Goal: Information Seeking & Learning: Learn about a topic

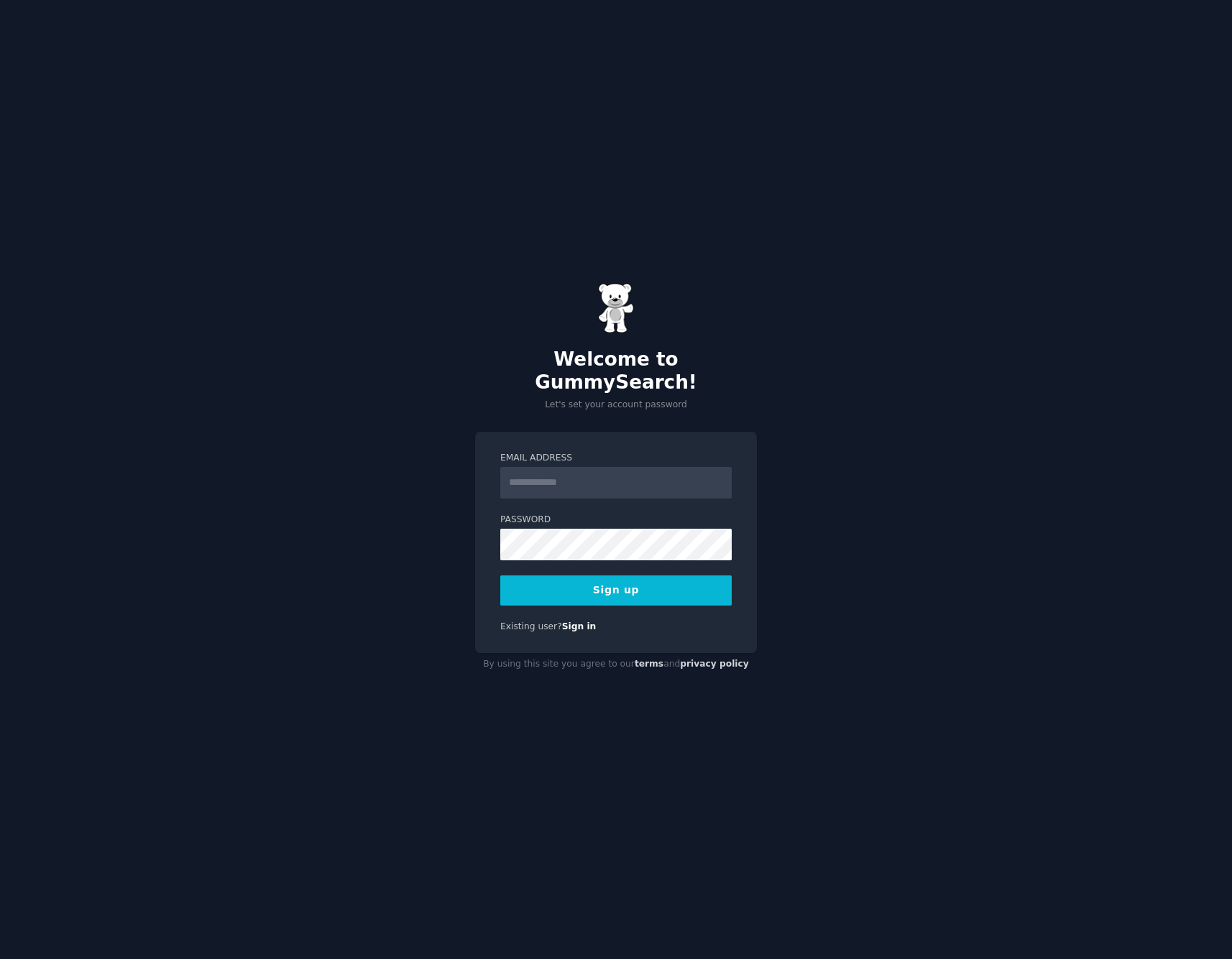
click at [643, 490] on form "Email Address Password 8 or more characters Alphanumeric characters No common p…" at bounding box center [616, 529] width 232 height 154
click at [641, 477] on input "Email Address" at bounding box center [616, 482] width 232 height 31
type input "**********"
click at [786, 684] on div "**********" at bounding box center [616, 479] width 1232 height 959
click at [622, 575] on button "Sign up" at bounding box center [616, 590] width 232 height 30
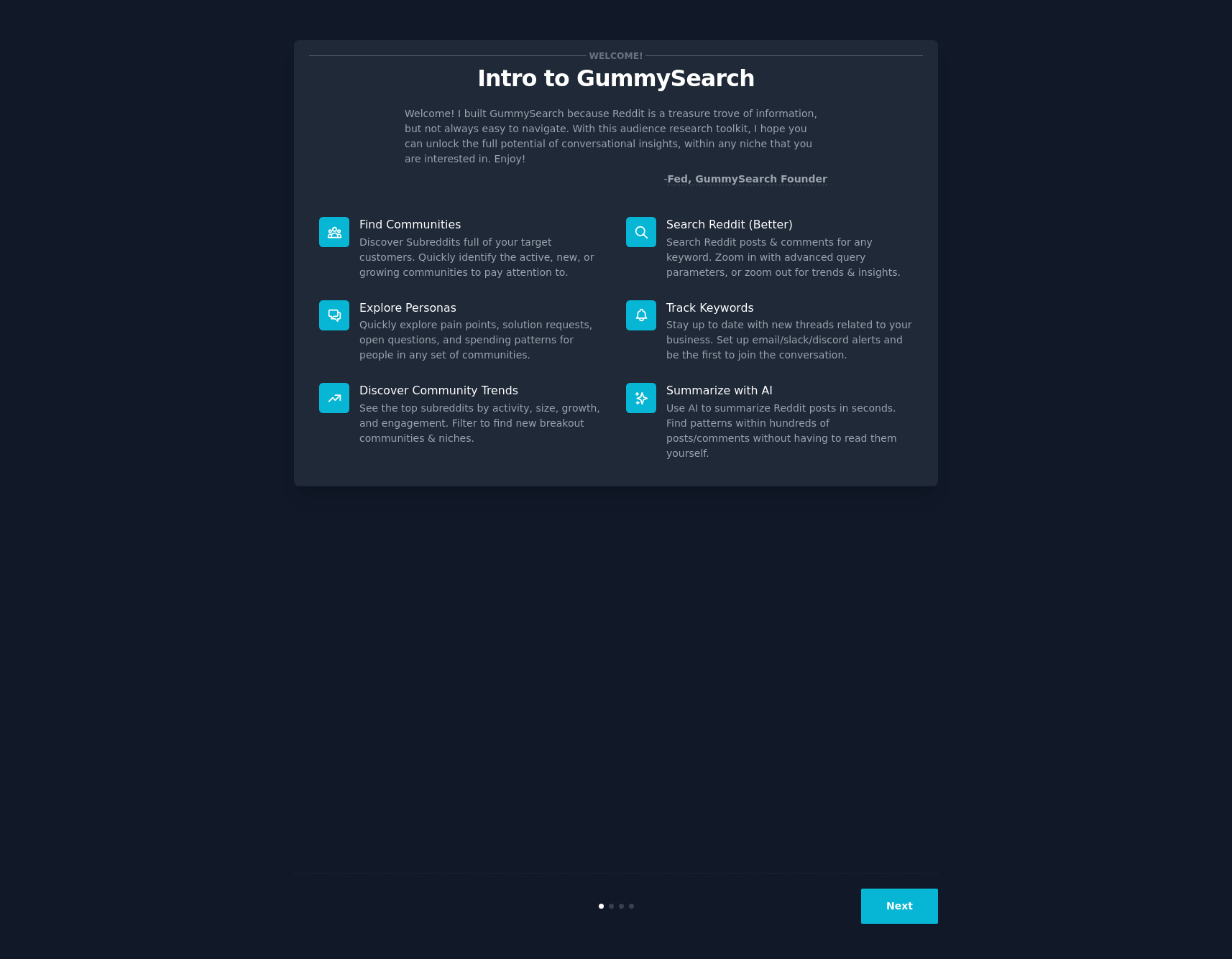
click at [910, 909] on button "Next" at bounding box center [899, 906] width 77 height 35
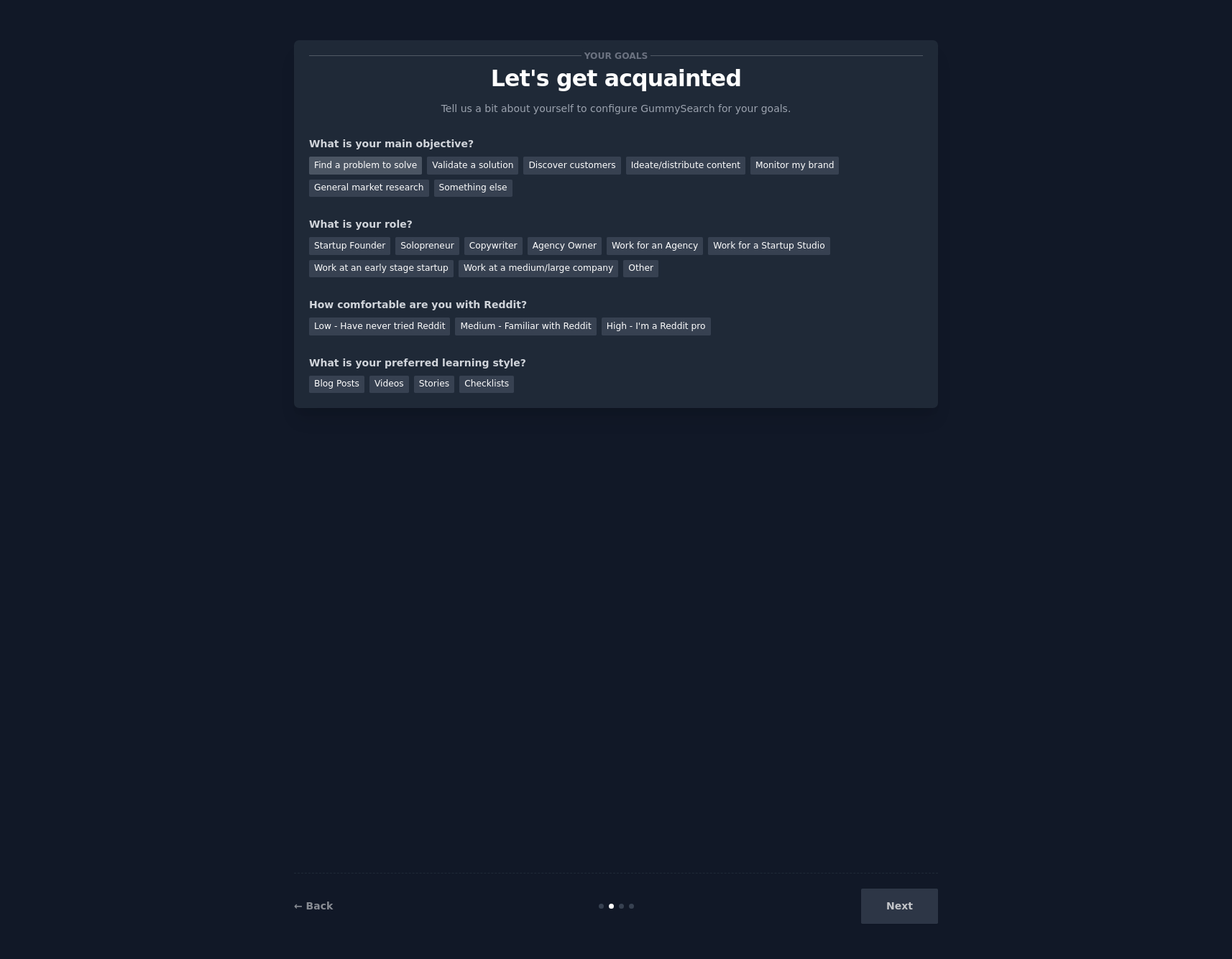
click at [377, 163] on div "Find a problem to solve" at bounding box center [366, 165] width 113 height 18
click at [483, 164] on div "Validate a solution" at bounding box center [473, 165] width 91 height 18
click at [374, 166] on div "Find a problem to solve" at bounding box center [366, 165] width 113 height 18
click at [403, 248] on div "Solopreneur" at bounding box center [426, 246] width 63 height 18
click at [556, 330] on div "Medium - Familiar with Reddit" at bounding box center [526, 326] width 141 height 18
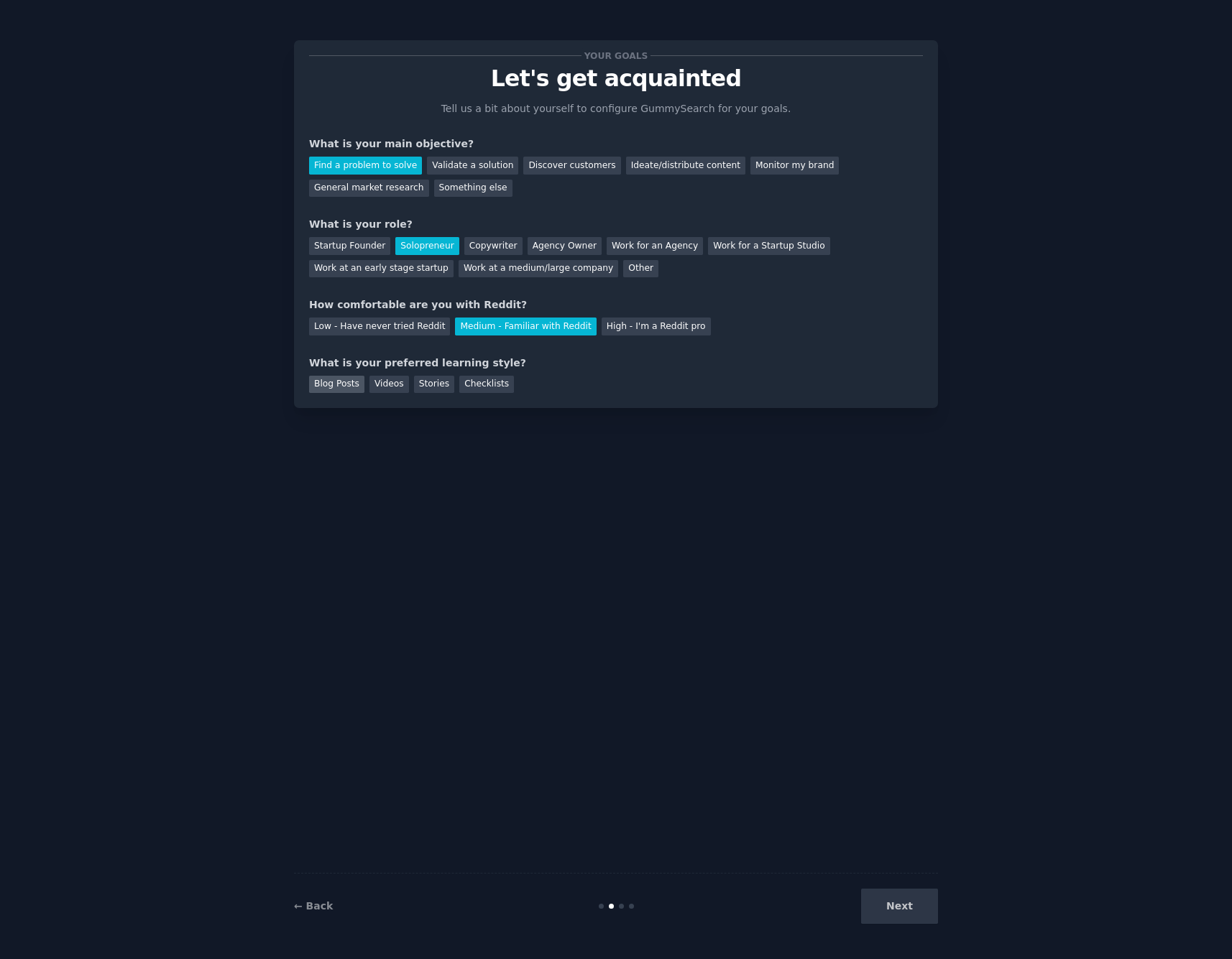
click at [356, 385] on div "Blog Posts" at bounding box center [337, 385] width 55 height 18
click at [896, 909] on button "Next" at bounding box center [899, 906] width 77 height 35
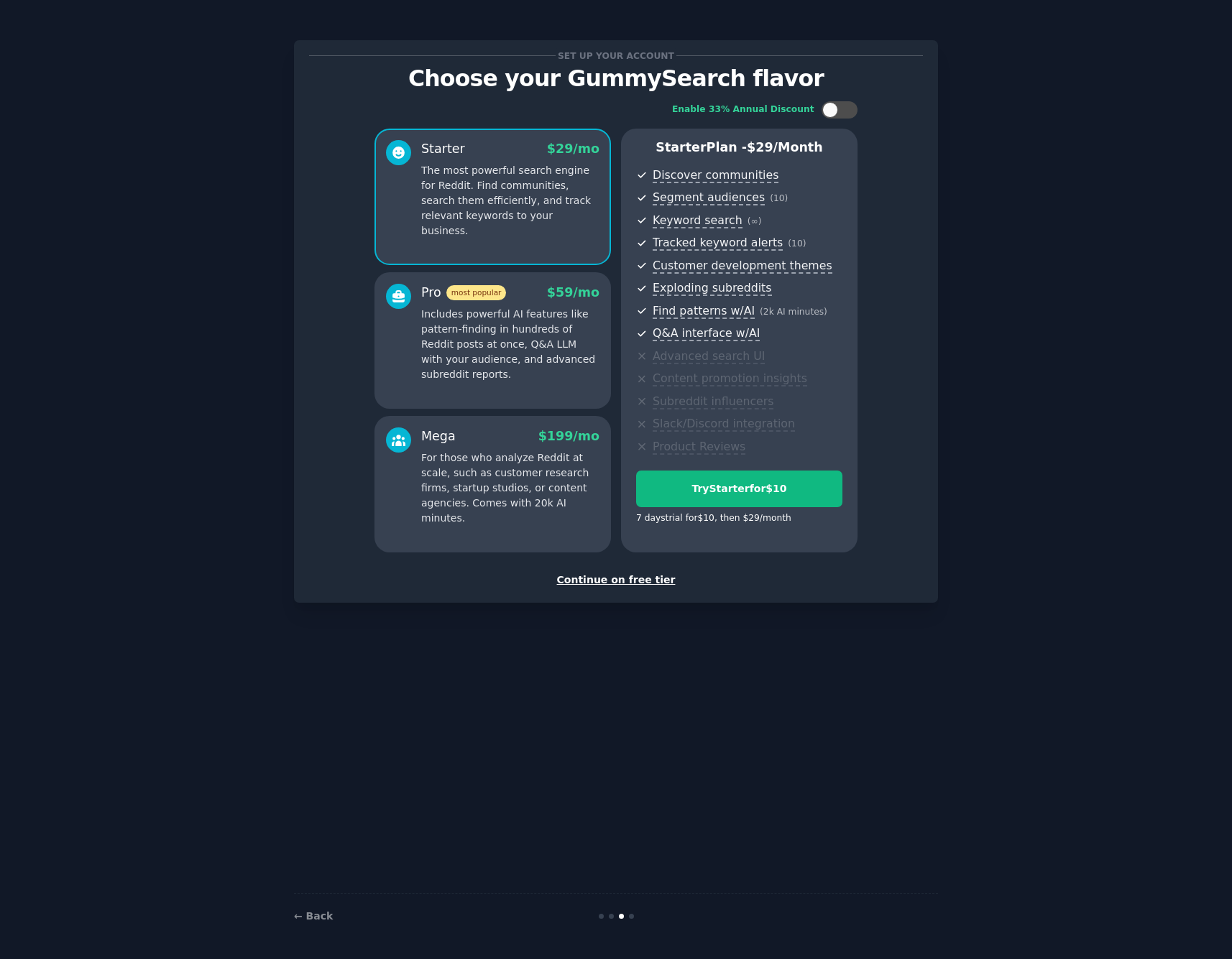
click at [624, 579] on div "Continue on free tier" at bounding box center [616, 580] width 614 height 15
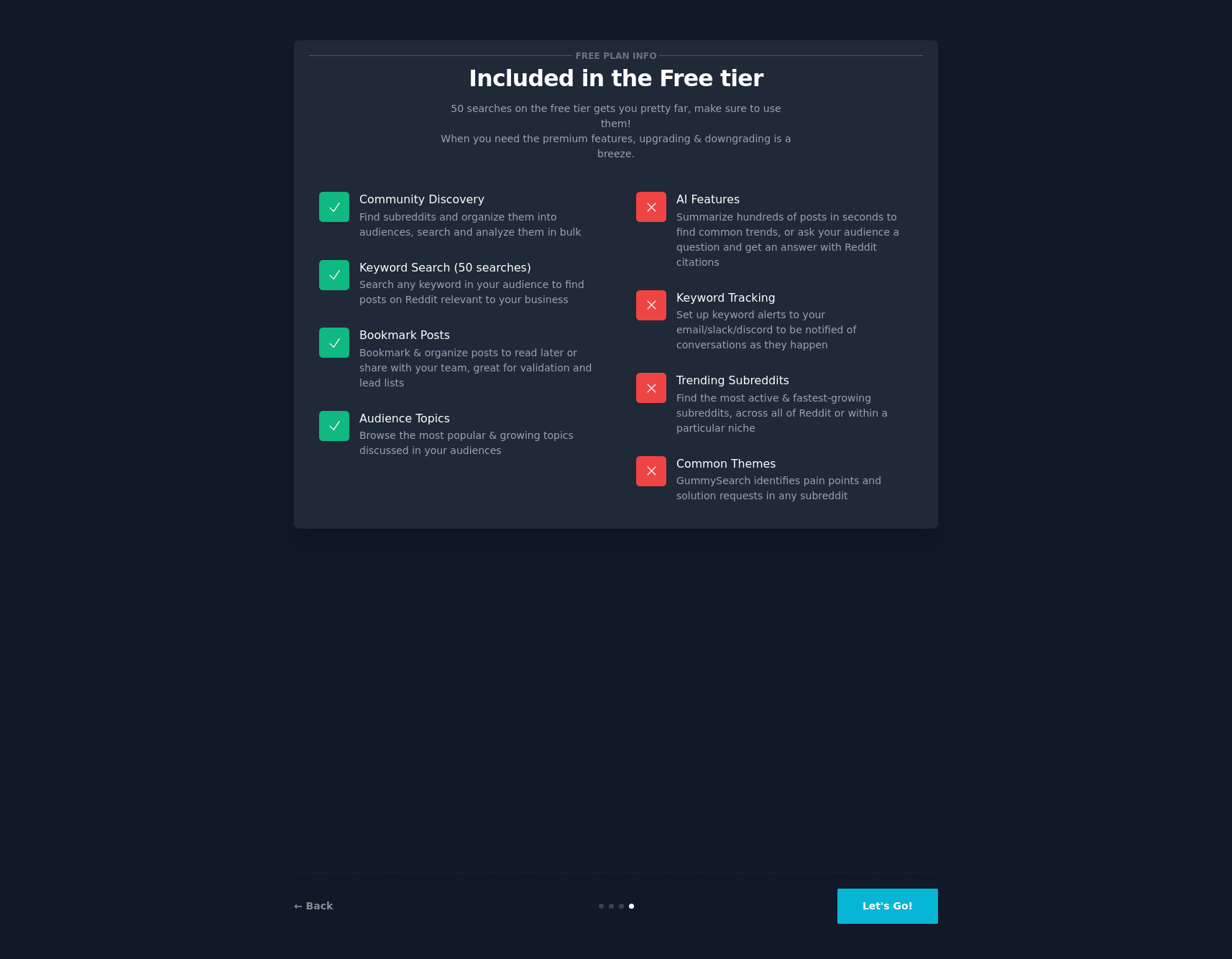
click at [891, 917] on button "Let's Go!" at bounding box center [888, 906] width 101 height 35
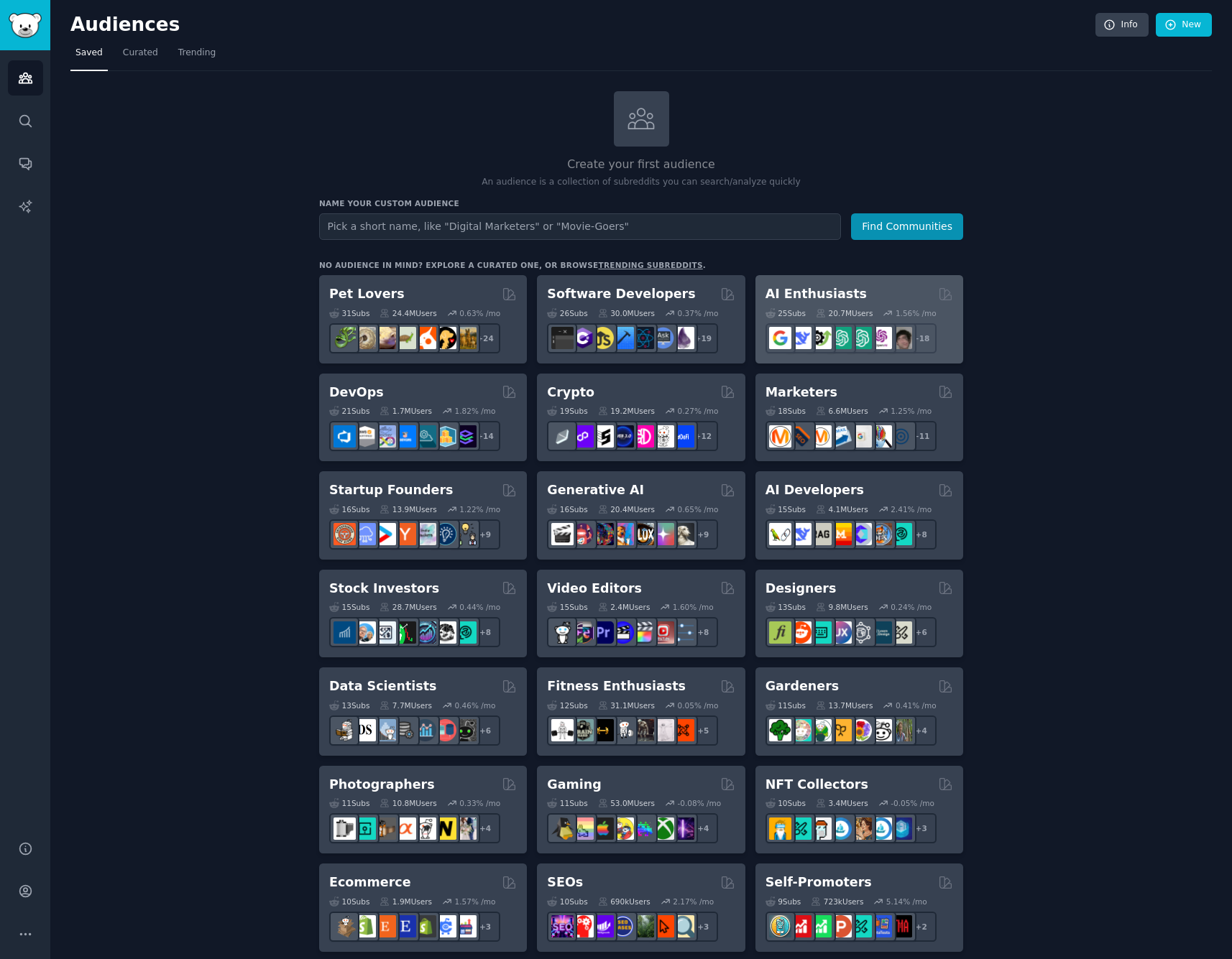
click at [813, 295] on h2 "AI Enthusiasts" at bounding box center [816, 294] width 101 height 18
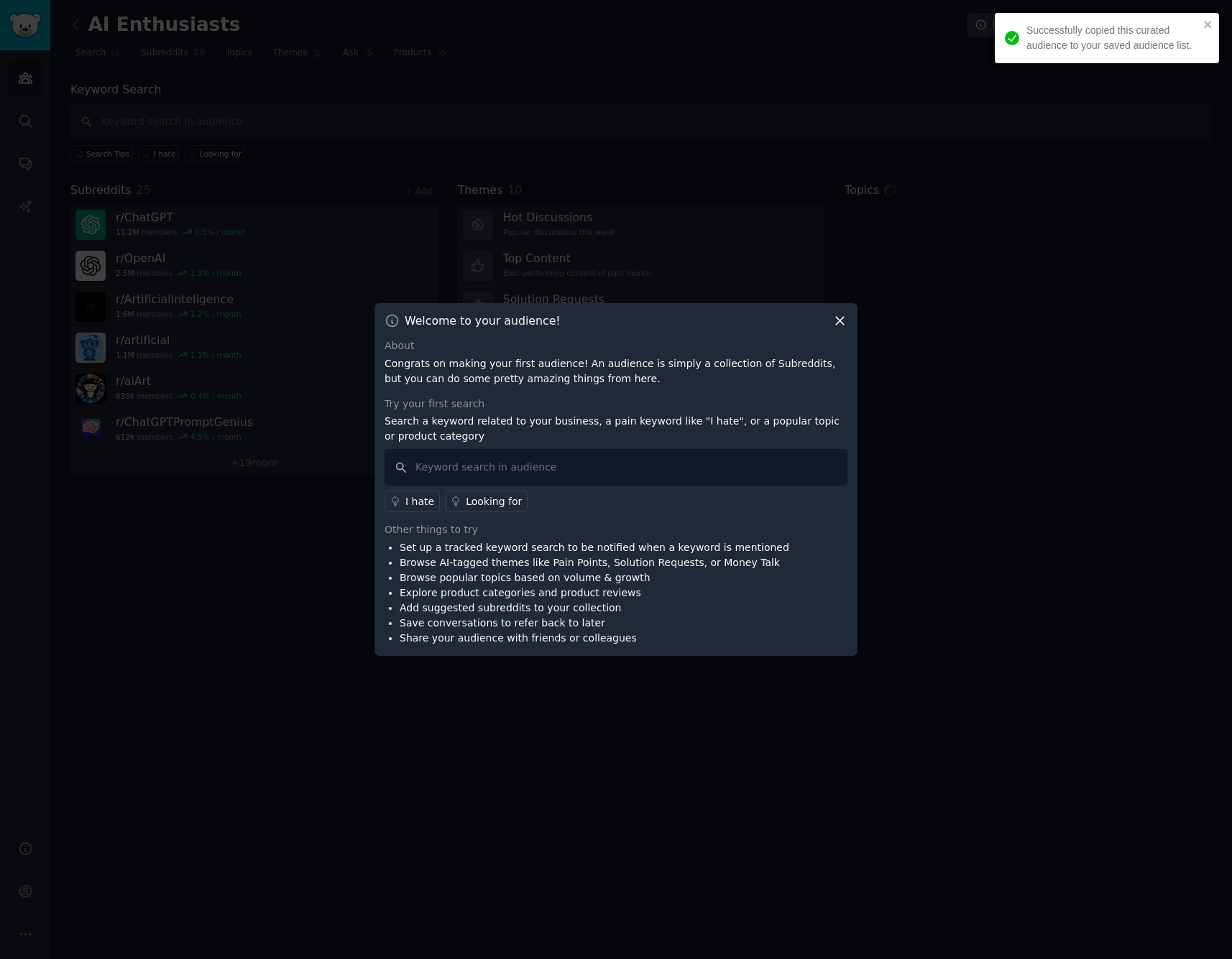
click at [1210, 34] on div "Successfully copied this curated audience to your saved audience list." at bounding box center [1107, 38] width 224 height 50
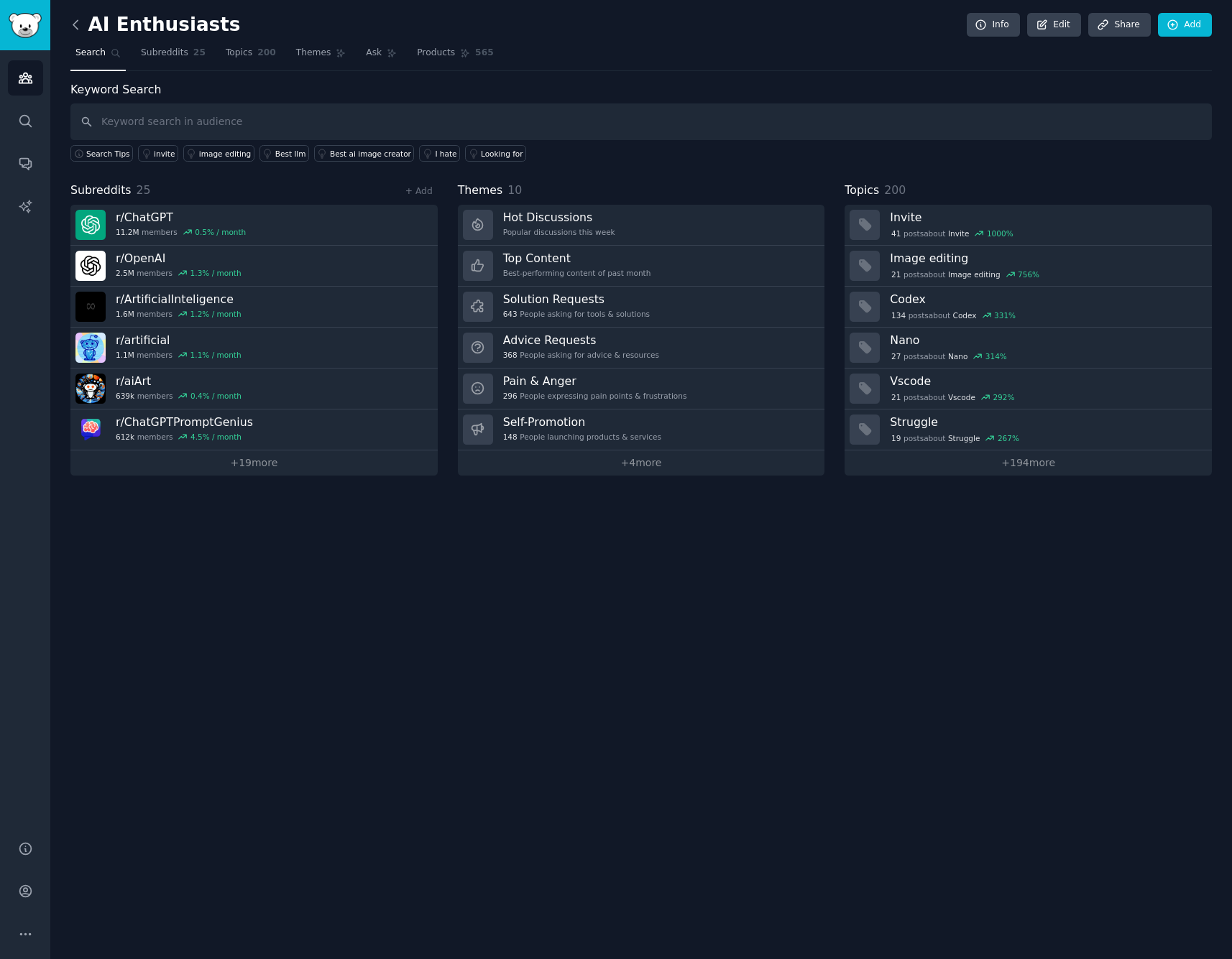
click at [80, 24] on icon at bounding box center [75, 25] width 15 height 15
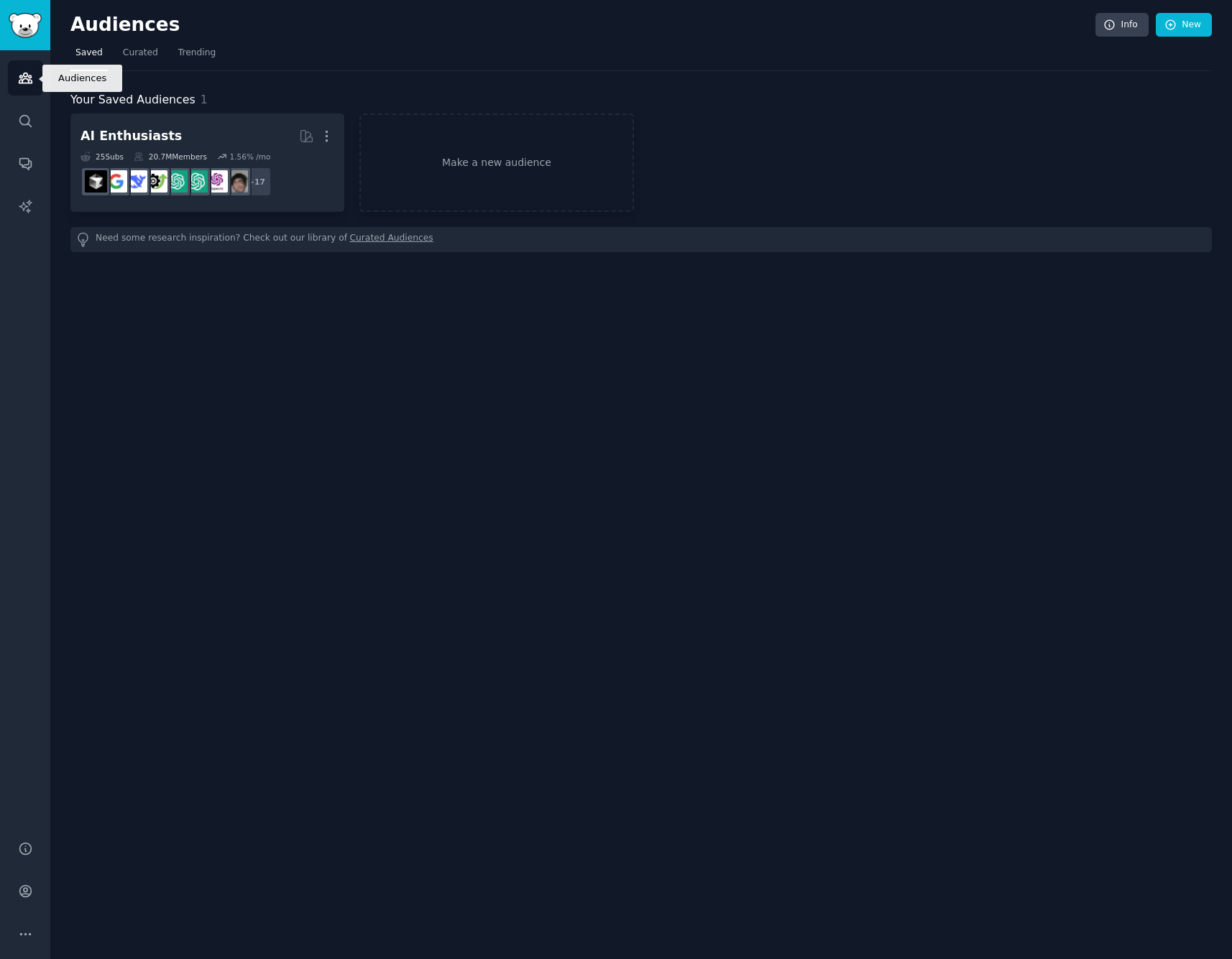
click at [38, 79] on link "Audiences" at bounding box center [26, 78] width 35 height 35
click at [42, 30] on link "Sidebar" at bounding box center [25, 25] width 50 height 50
click at [31, 87] on link "Audiences" at bounding box center [26, 78] width 35 height 35
drag, startPoint x: 166, startPoint y: 52, endPoint x: 155, endPoint y: 54, distance: 11.2
click at [166, 52] on nav "Saved Curated Trending" at bounding box center [641, 56] width 1141 height 30
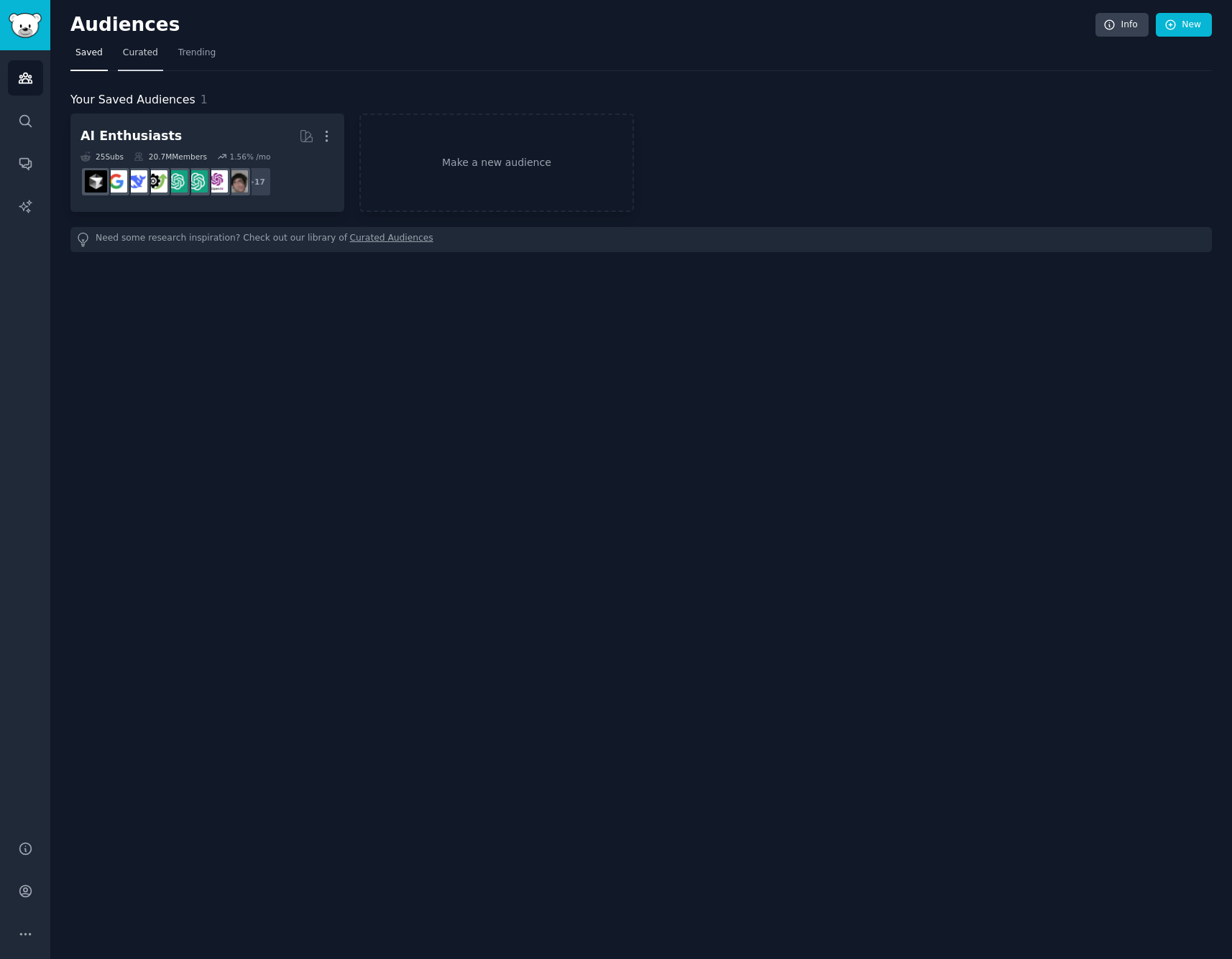
click at [154, 54] on span "Curated" at bounding box center [140, 53] width 35 height 13
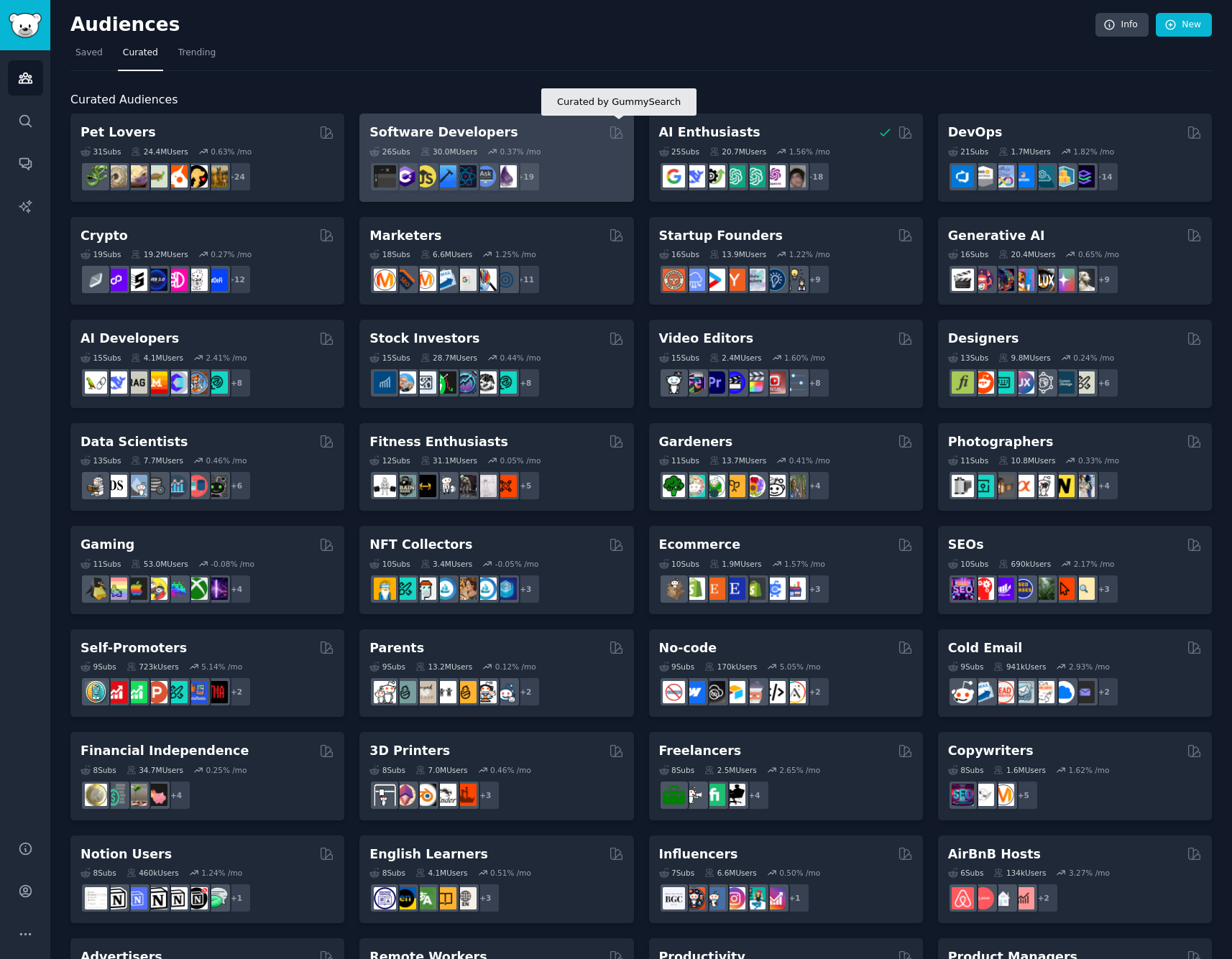
click at [616, 132] on icon at bounding box center [616, 132] width 15 height 15
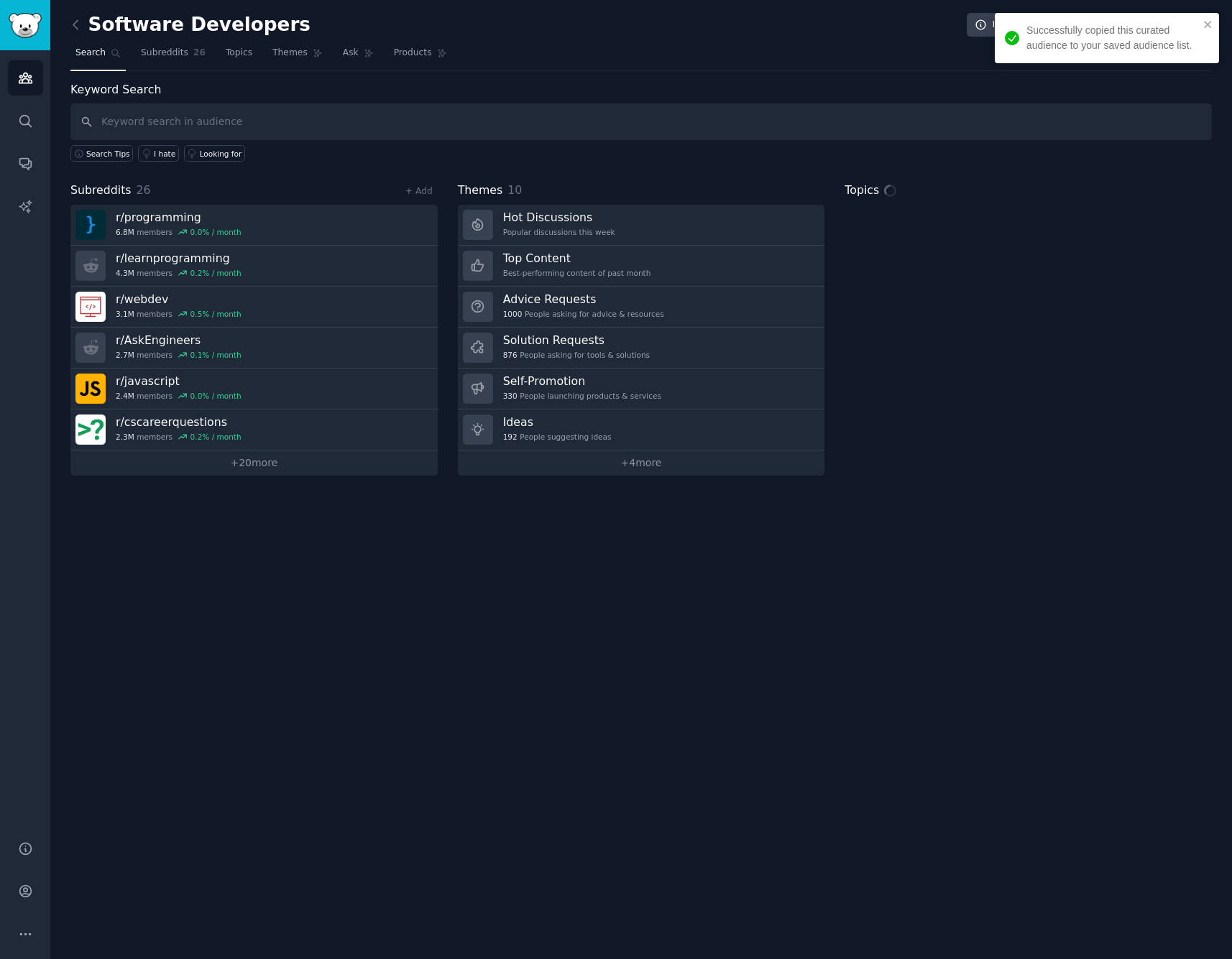
click at [90, 24] on h2 "Software Developers" at bounding box center [190, 25] width 240 height 23
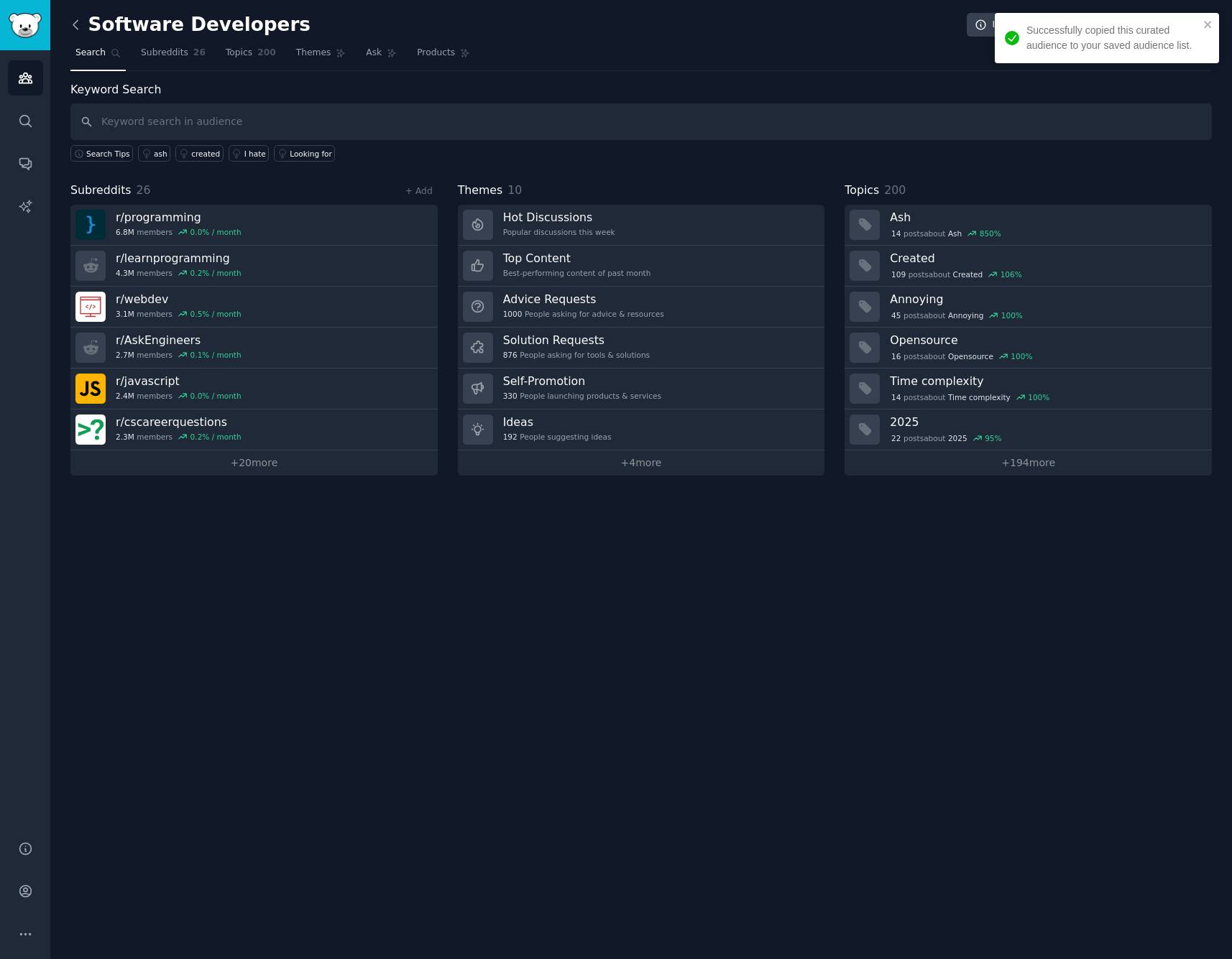
click at [79, 26] on icon at bounding box center [75, 25] width 15 height 15
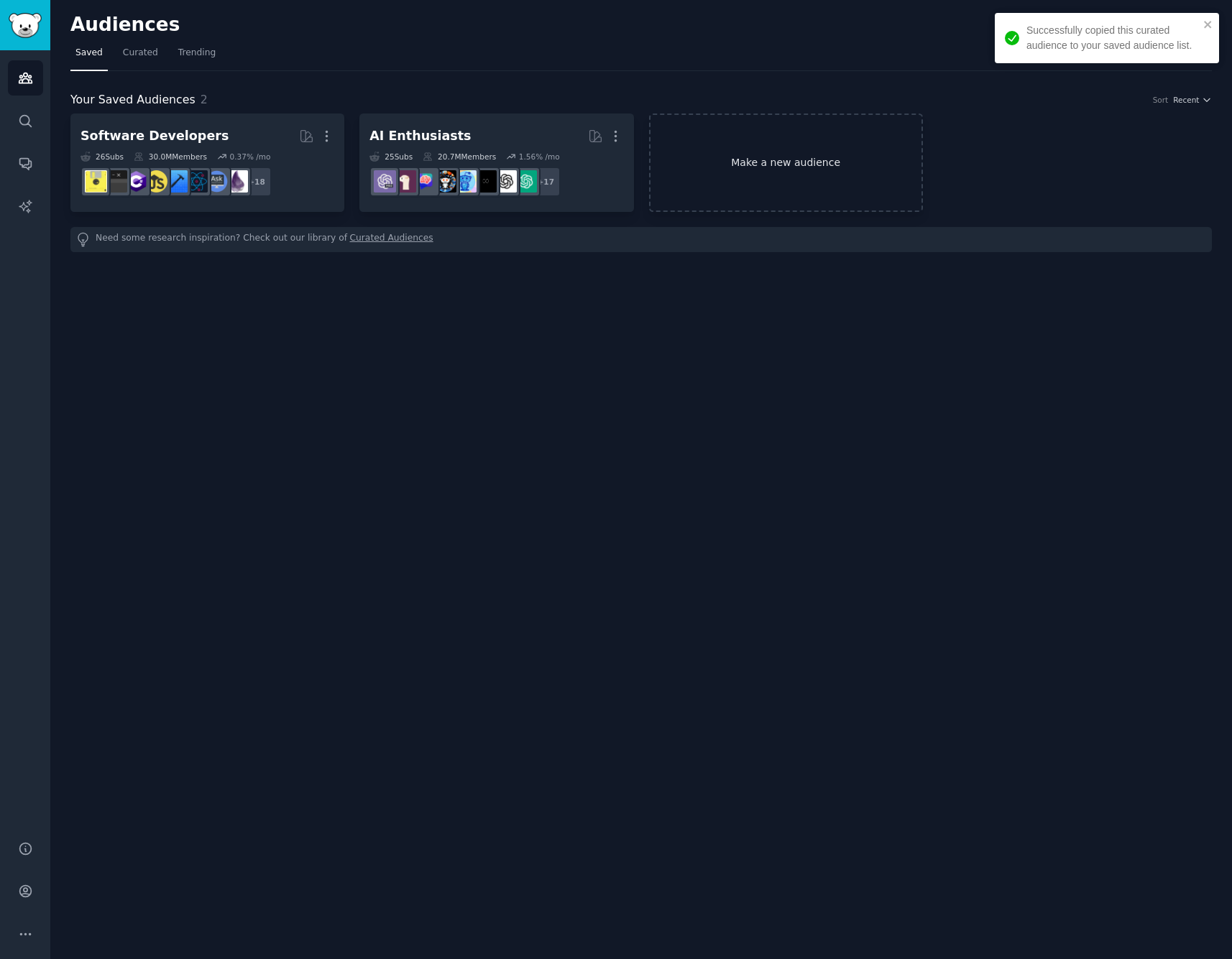
click at [826, 163] on link "Make a new audience" at bounding box center [786, 163] width 274 height 99
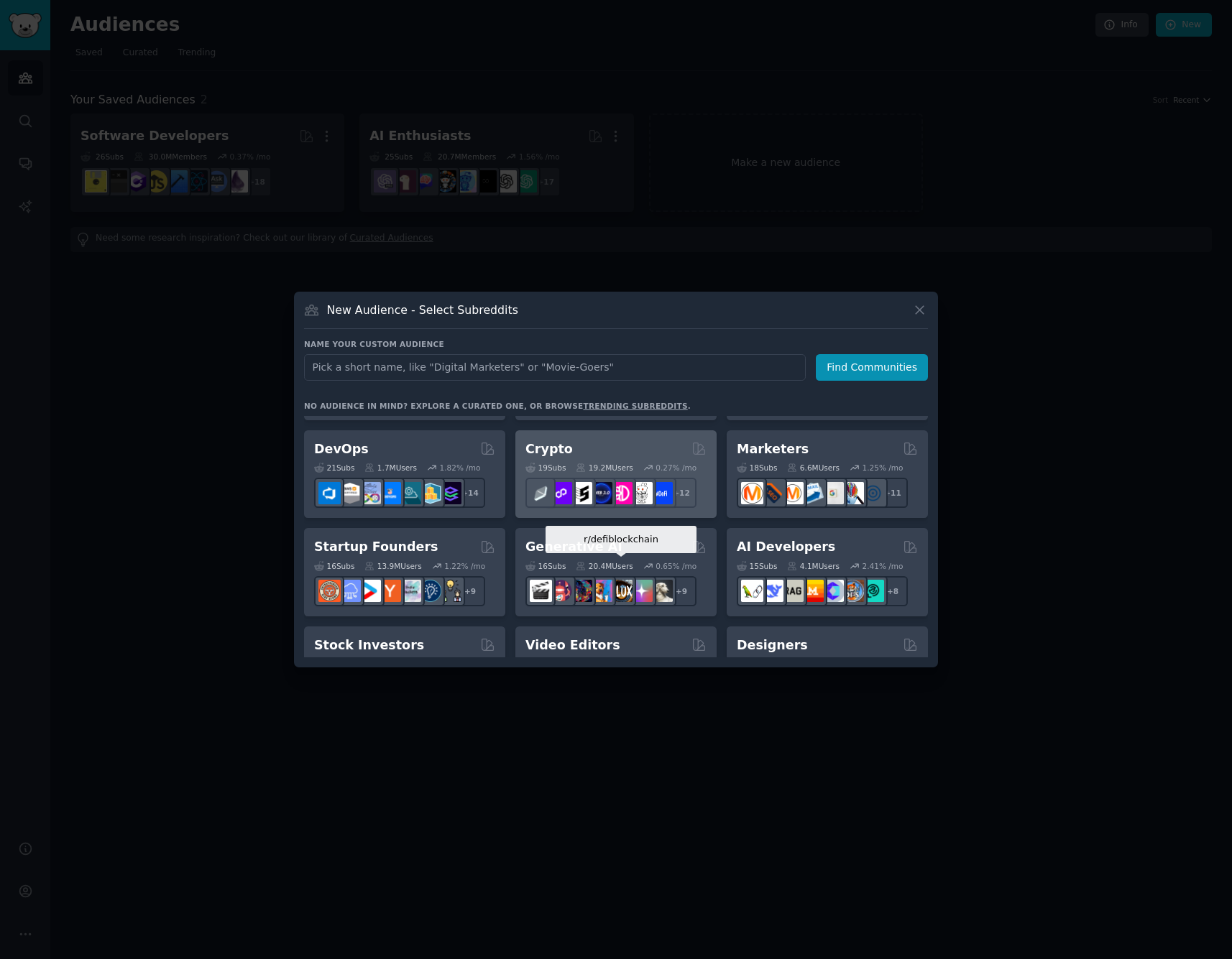
scroll to position [93, 0]
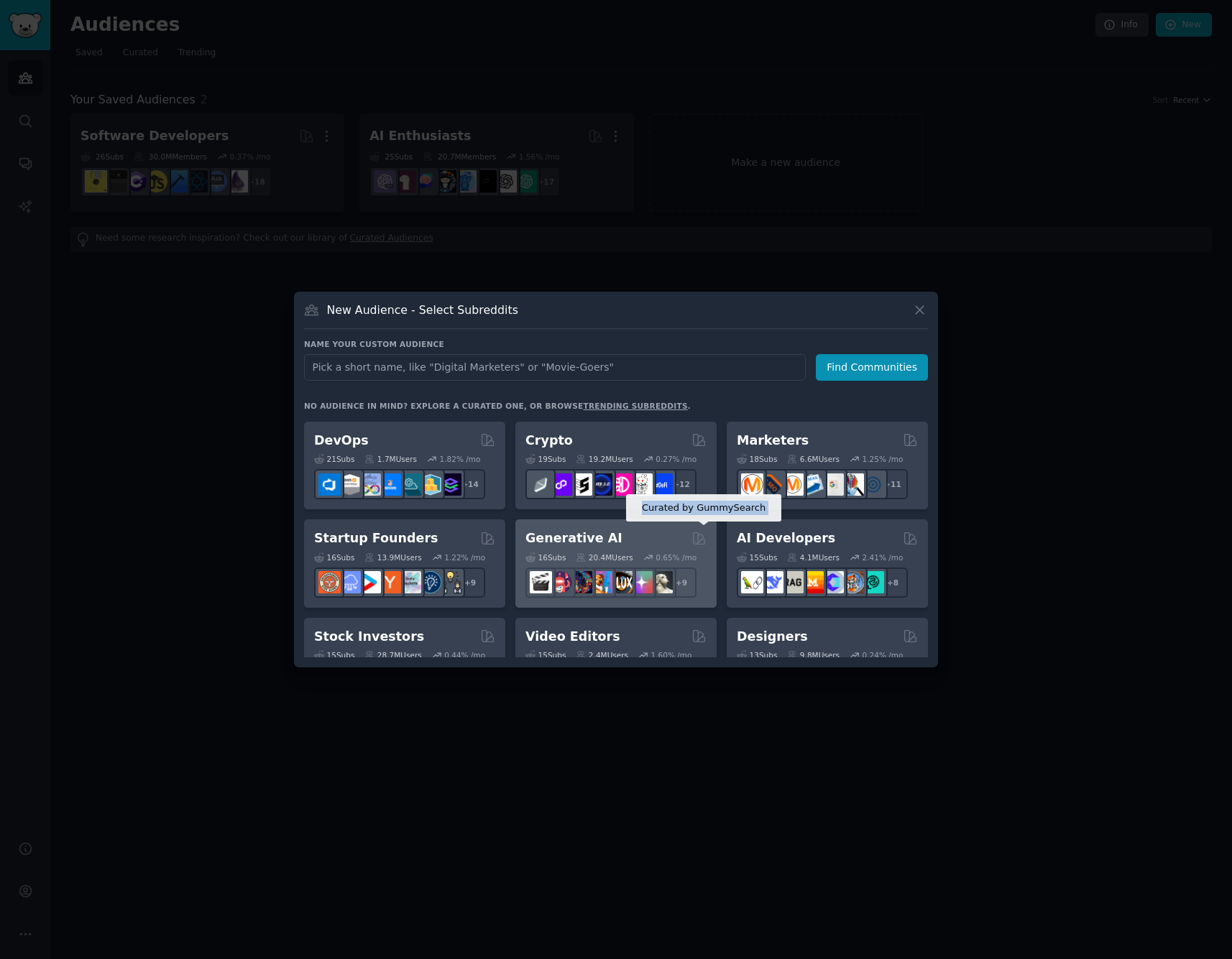
drag, startPoint x: 704, startPoint y: 539, endPoint x: 625, endPoint y: 543, distance: 79.1
click at [625, 543] on div "Generative AI Curated by GummySearch" at bounding box center [616, 538] width 181 height 18
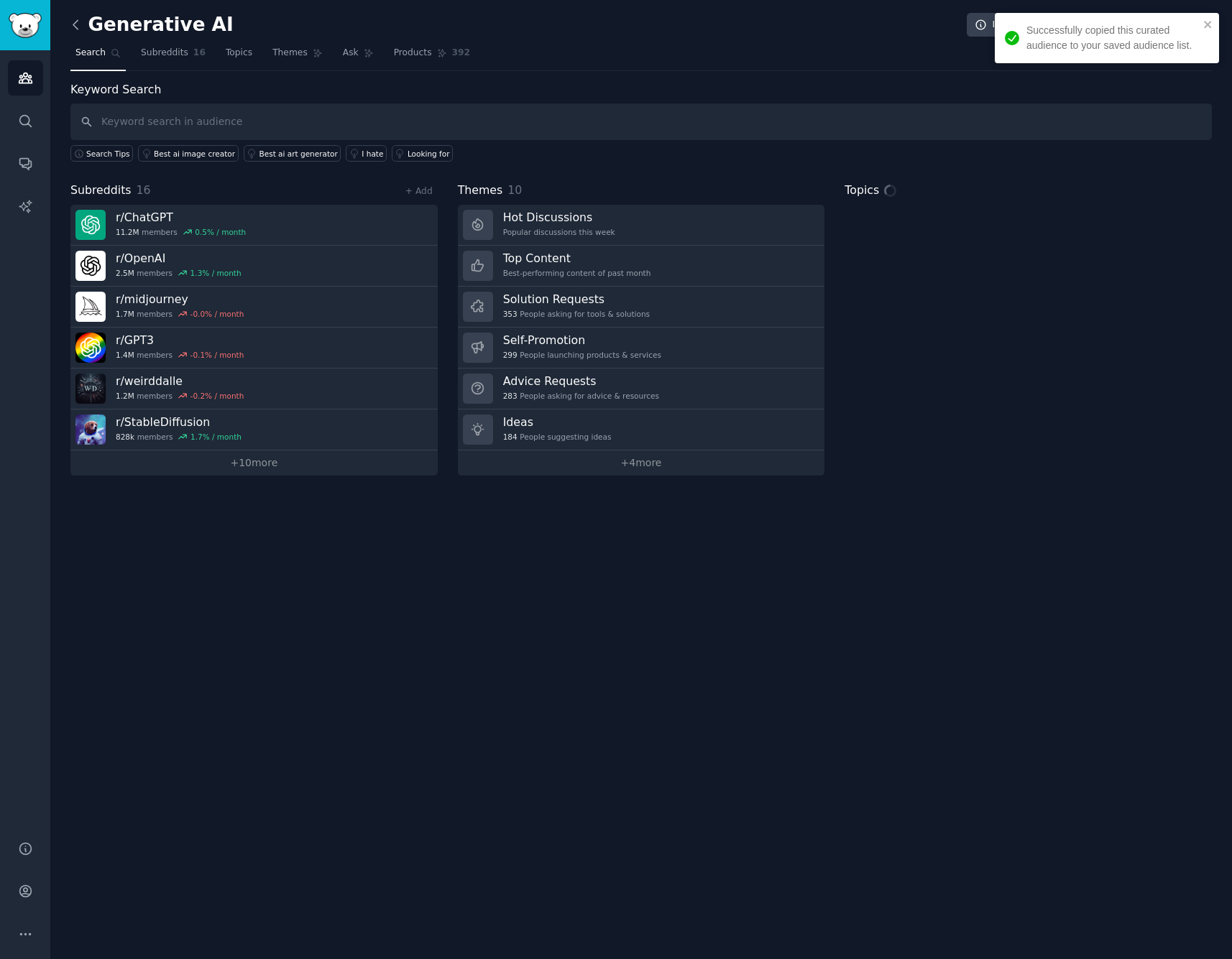
click at [79, 26] on icon at bounding box center [75, 25] width 15 height 15
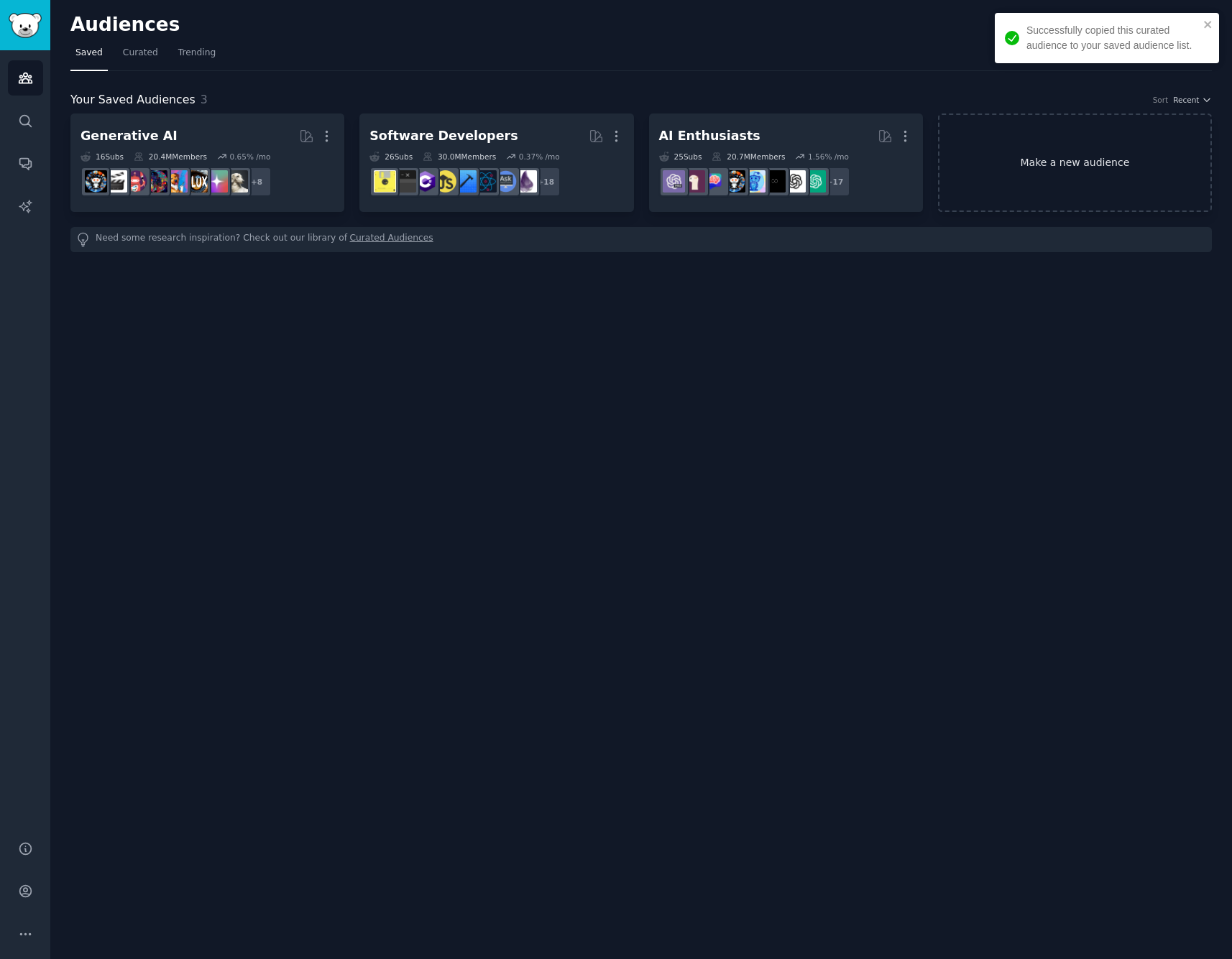
click at [1063, 159] on link "Make a new audience" at bounding box center [1075, 163] width 274 height 99
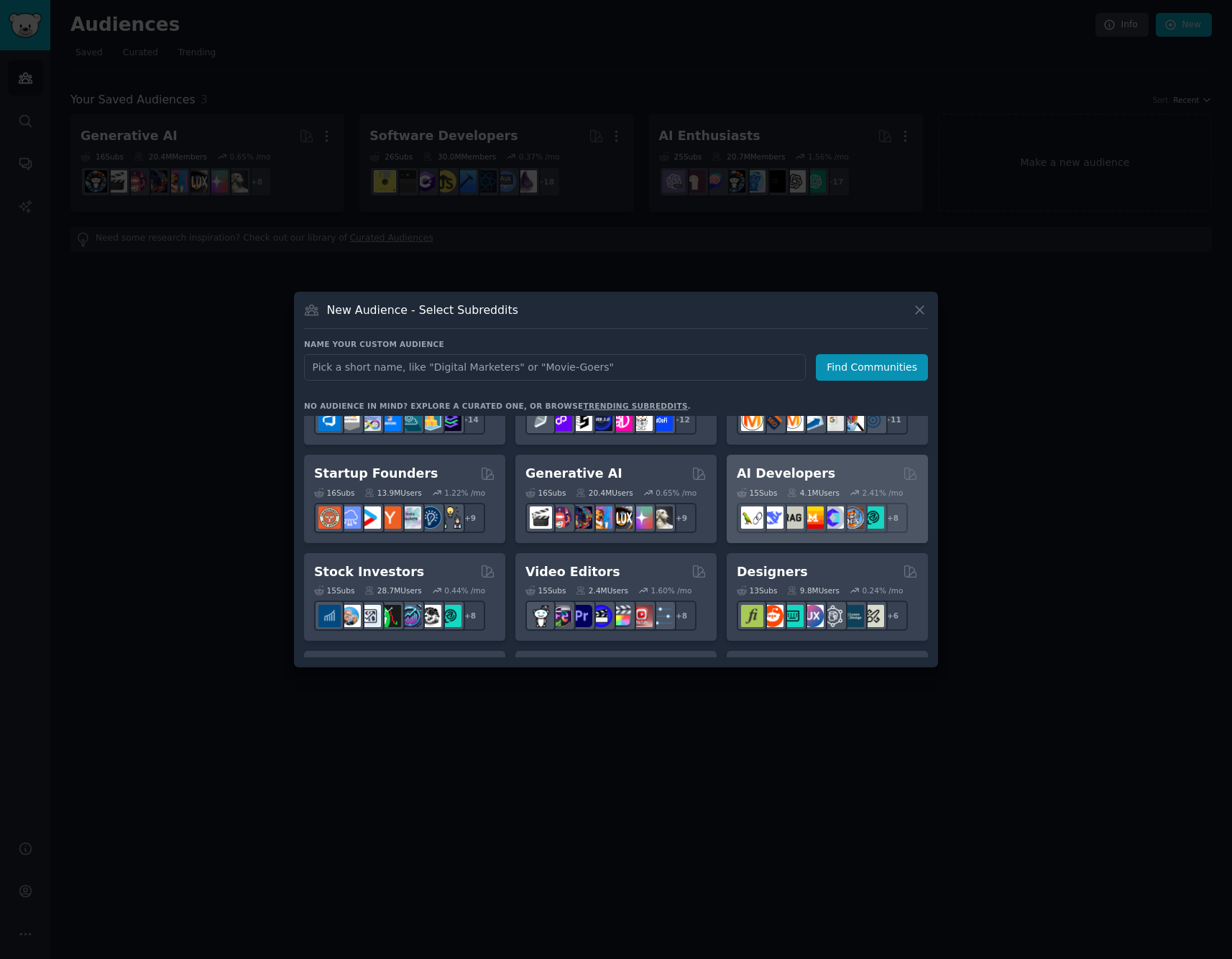
scroll to position [163, 0]
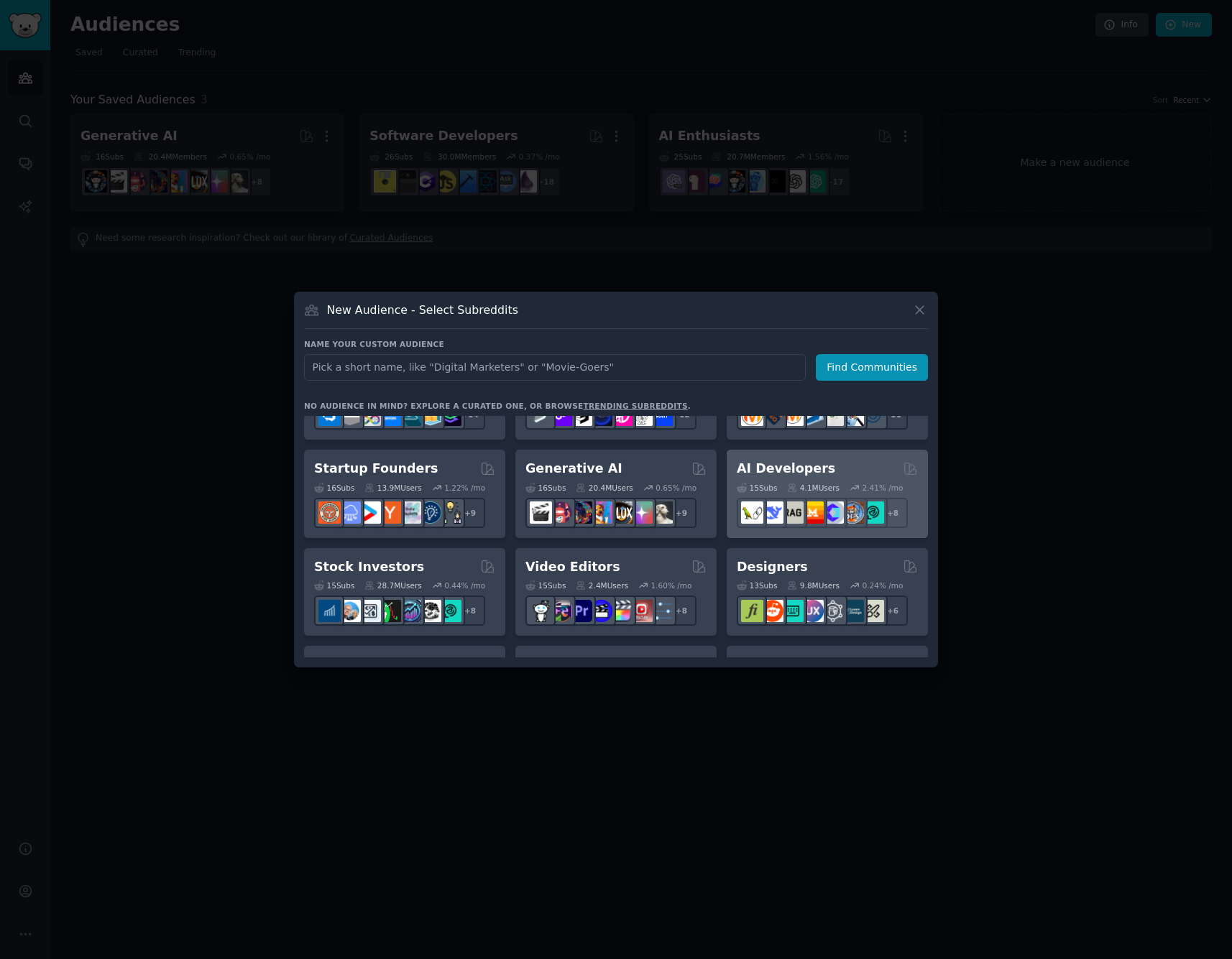
click at [827, 473] on div "AI Developers" at bounding box center [827, 469] width 181 height 18
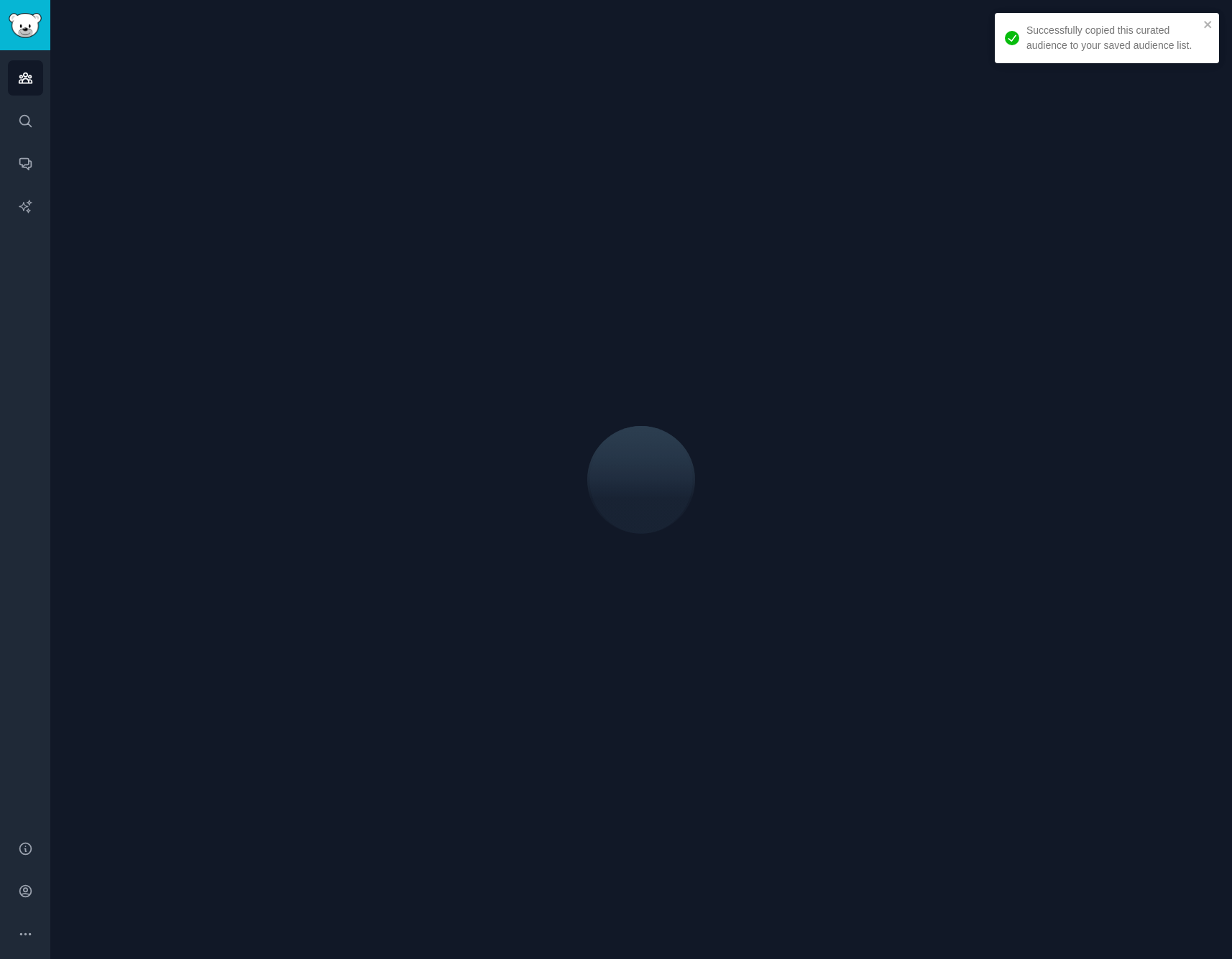
click at [996, 312] on div at bounding box center [641, 479] width 1141 height 919
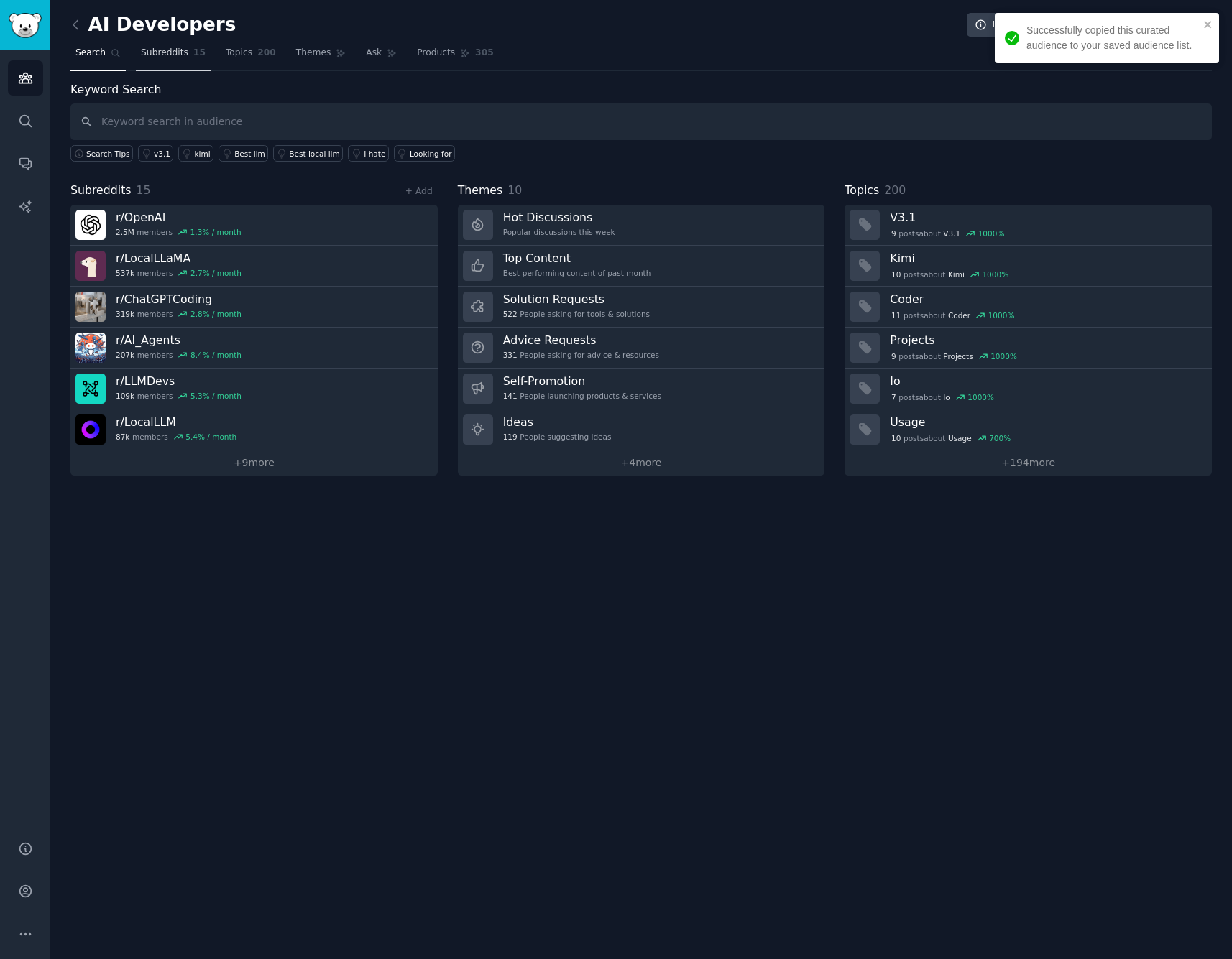
click at [162, 57] on span "Subreddits" at bounding box center [164, 53] width 47 height 13
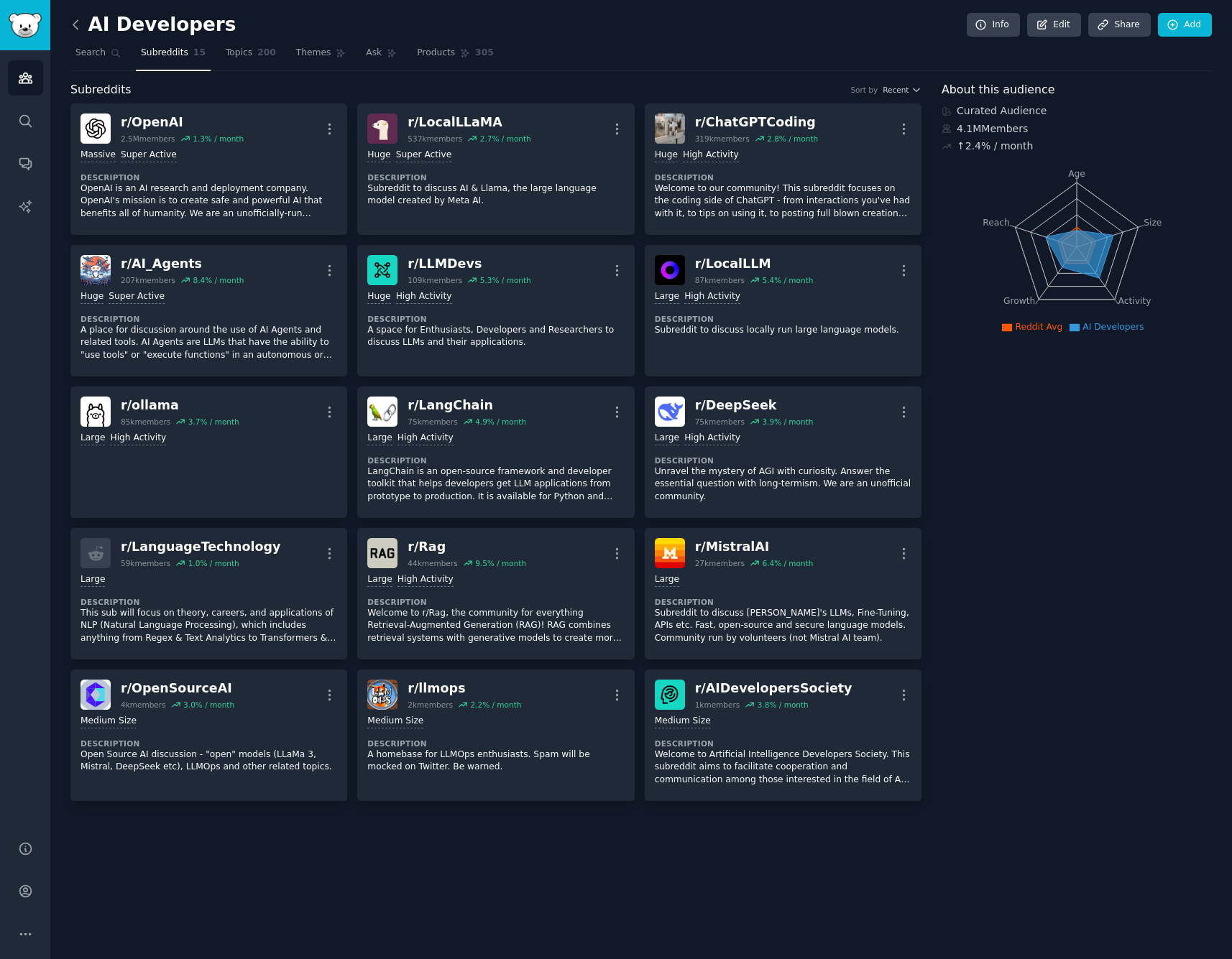
click at [78, 31] on icon at bounding box center [75, 25] width 15 height 15
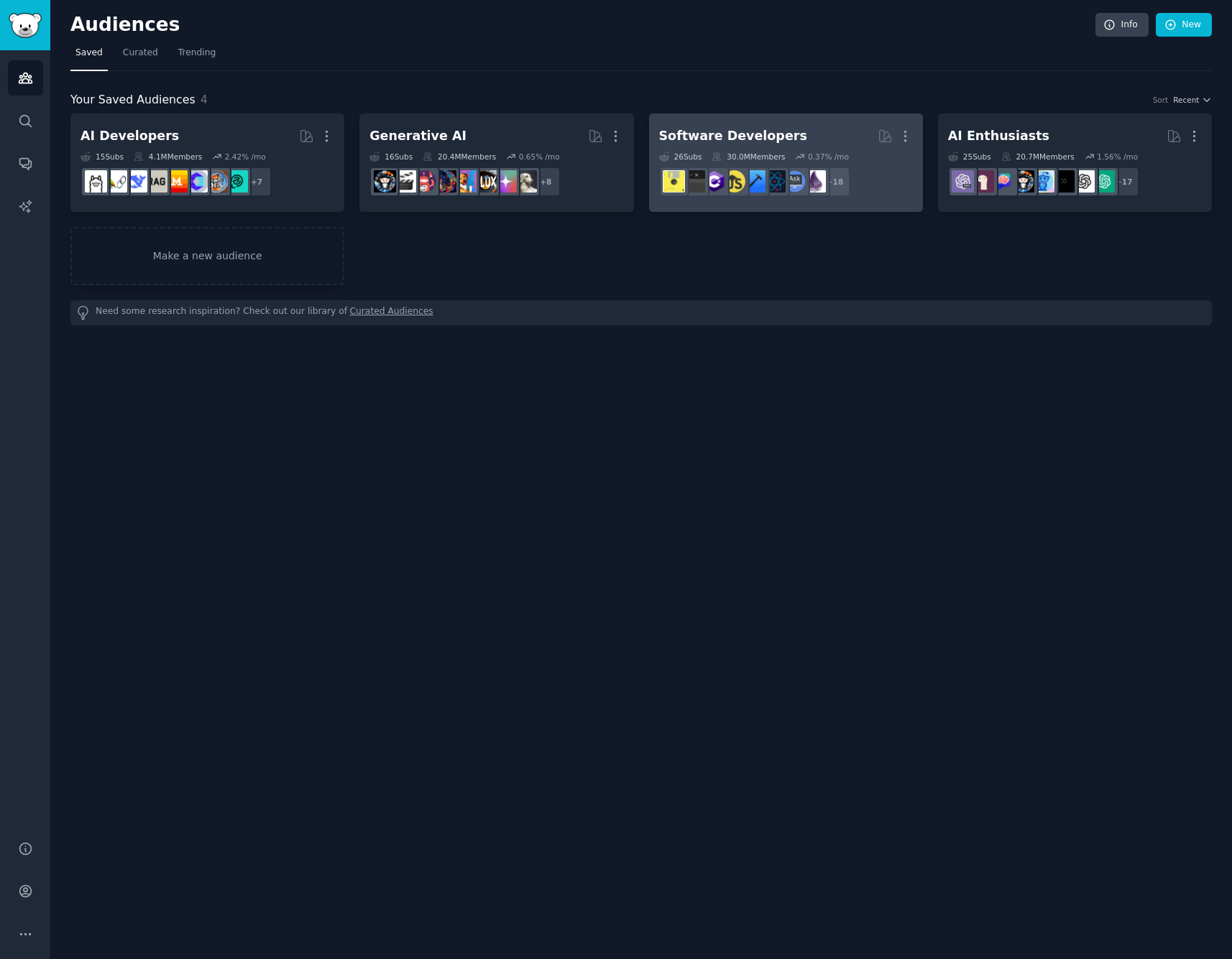
click at [913, 130] on link "Software Developers Curated by GummySearch More 26 Sub s 30.0M Members 0.37 % /…" at bounding box center [786, 163] width 274 height 99
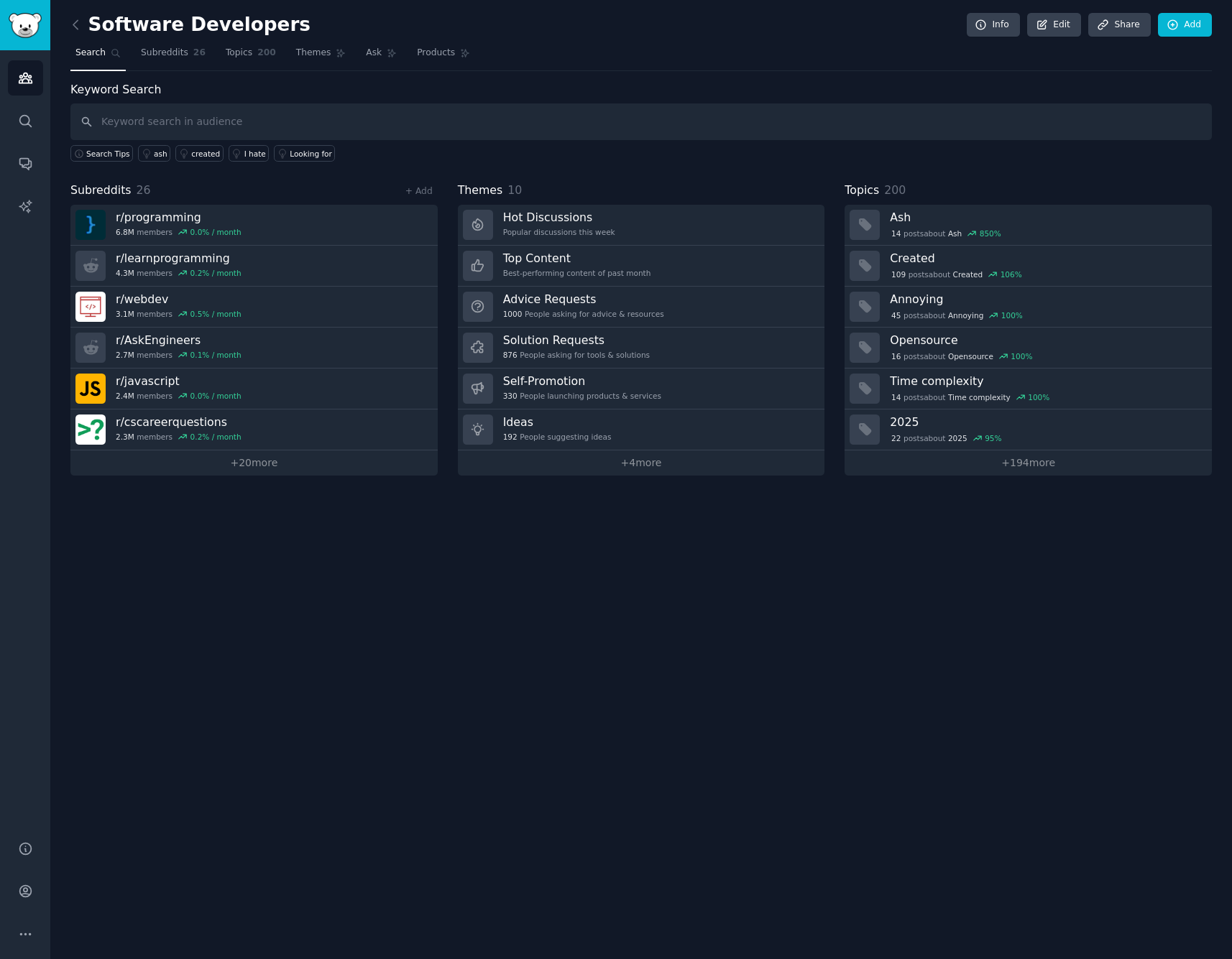
click at [70, 26] on div "Software Developers Info Edit Share Add Search Subreddits 26 Topics 200 Themes …" at bounding box center [641, 479] width 1182 height 959
click at [80, 26] on icon at bounding box center [75, 25] width 15 height 15
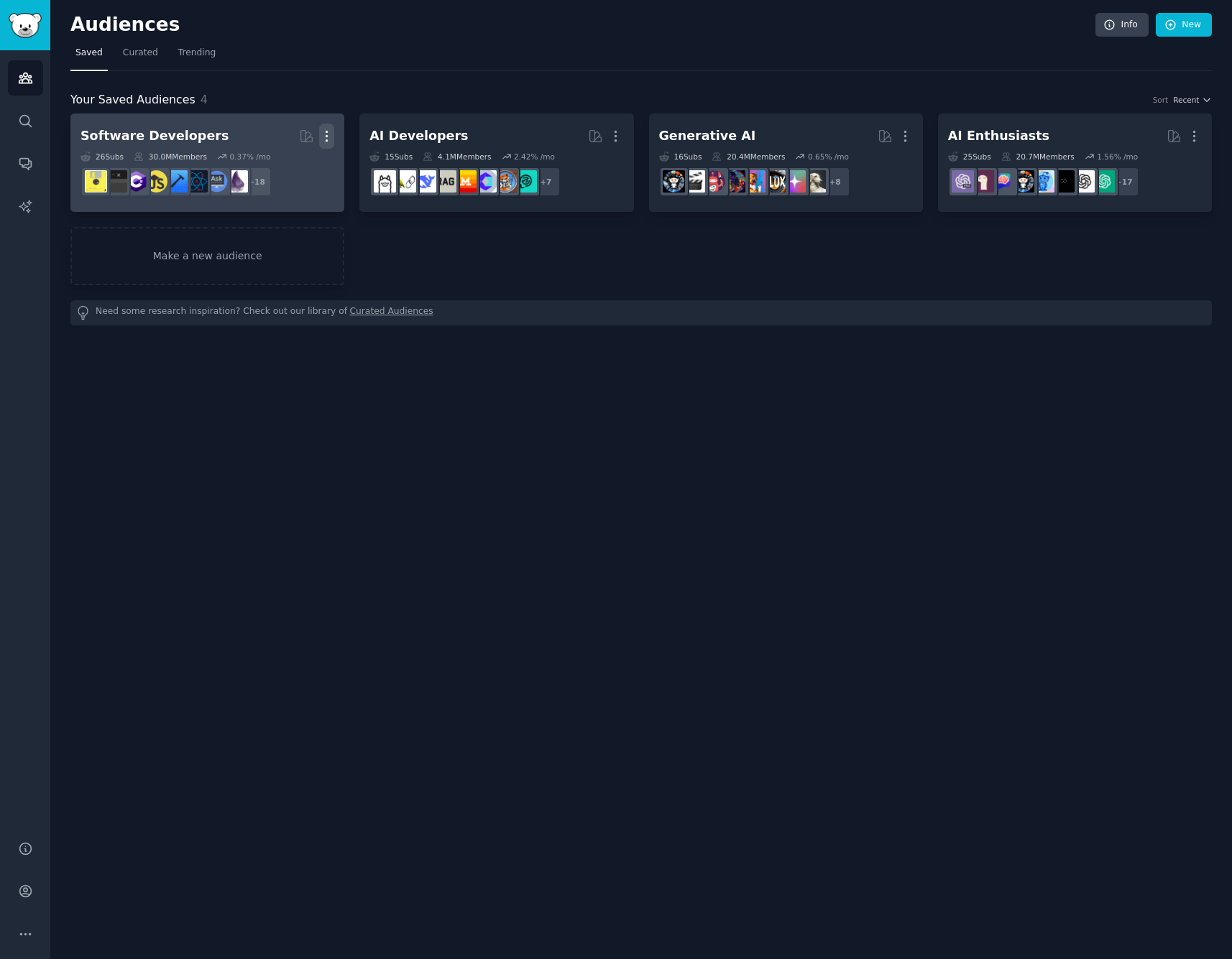
click at [329, 134] on icon "button" at bounding box center [326, 135] width 15 height 15
click at [288, 170] on p "Delete" at bounding box center [287, 166] width 33 height 15
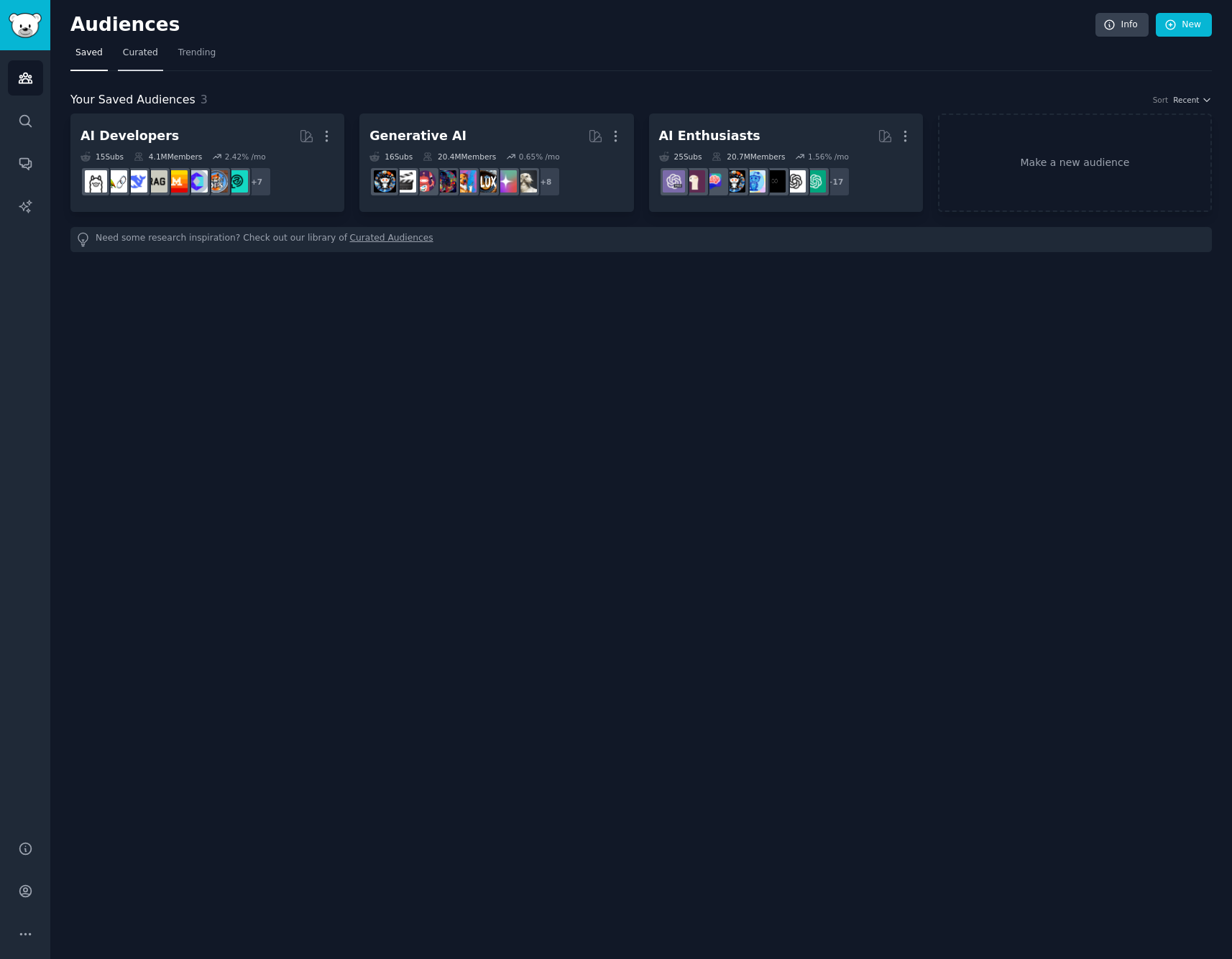
click at [143, 58] on span "Curated" at bounding box center [140, 53] width 35 height 13
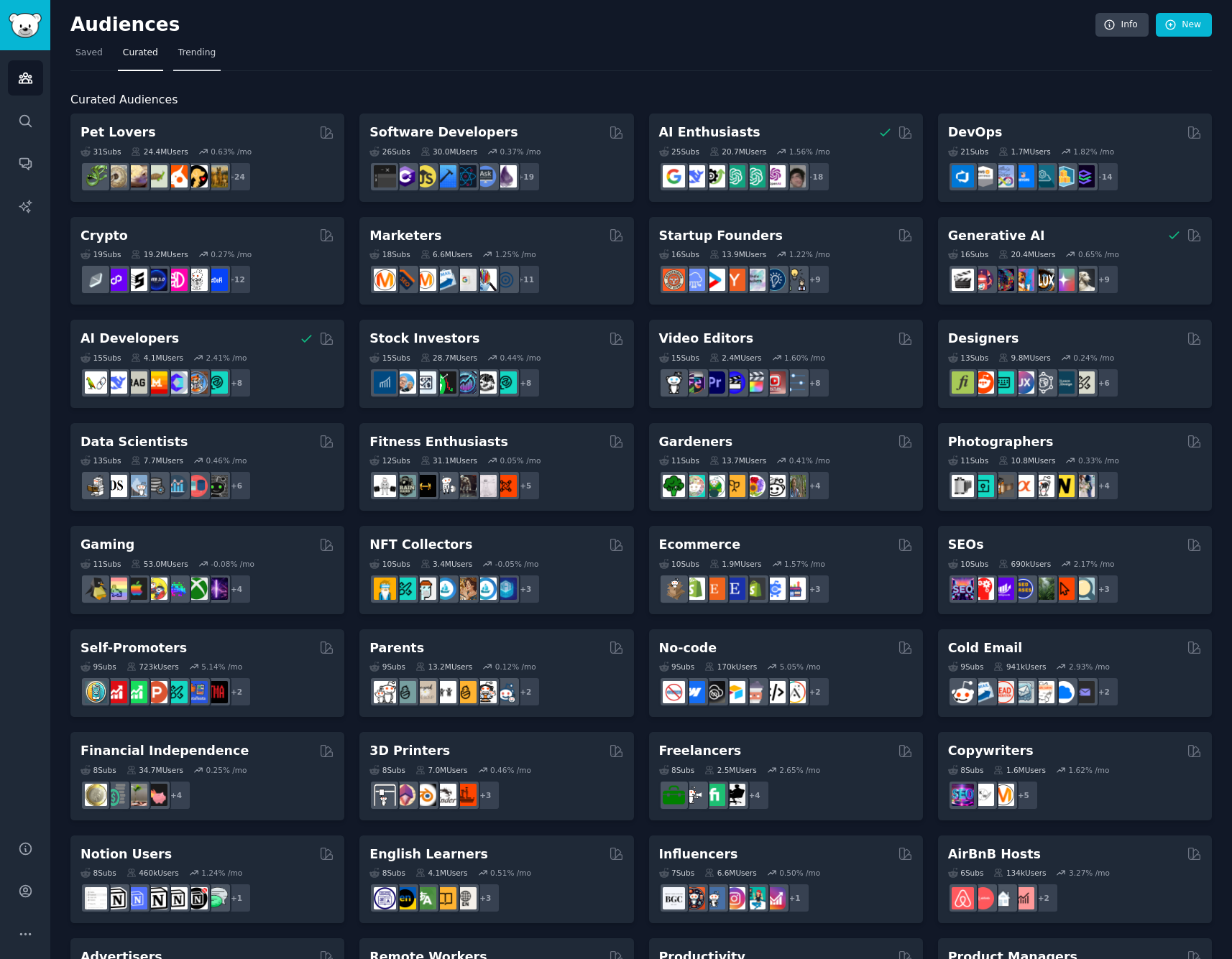
click at [212, 58] on link "Trending" at bounding box center [196, 56] width 47 height 30
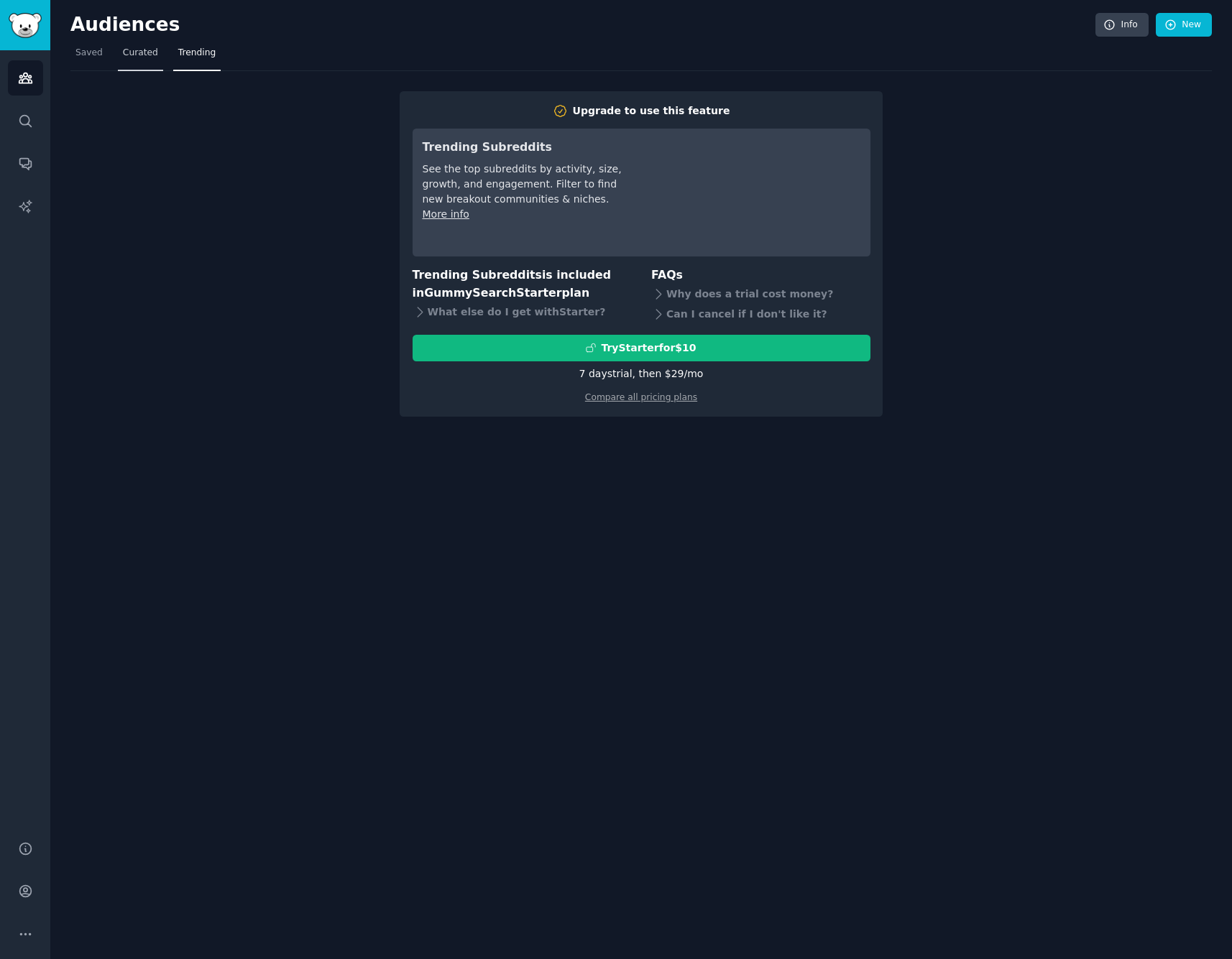
click at [149, 58] on span "Curated" at bounding box center [140, 53] width 35 height 13
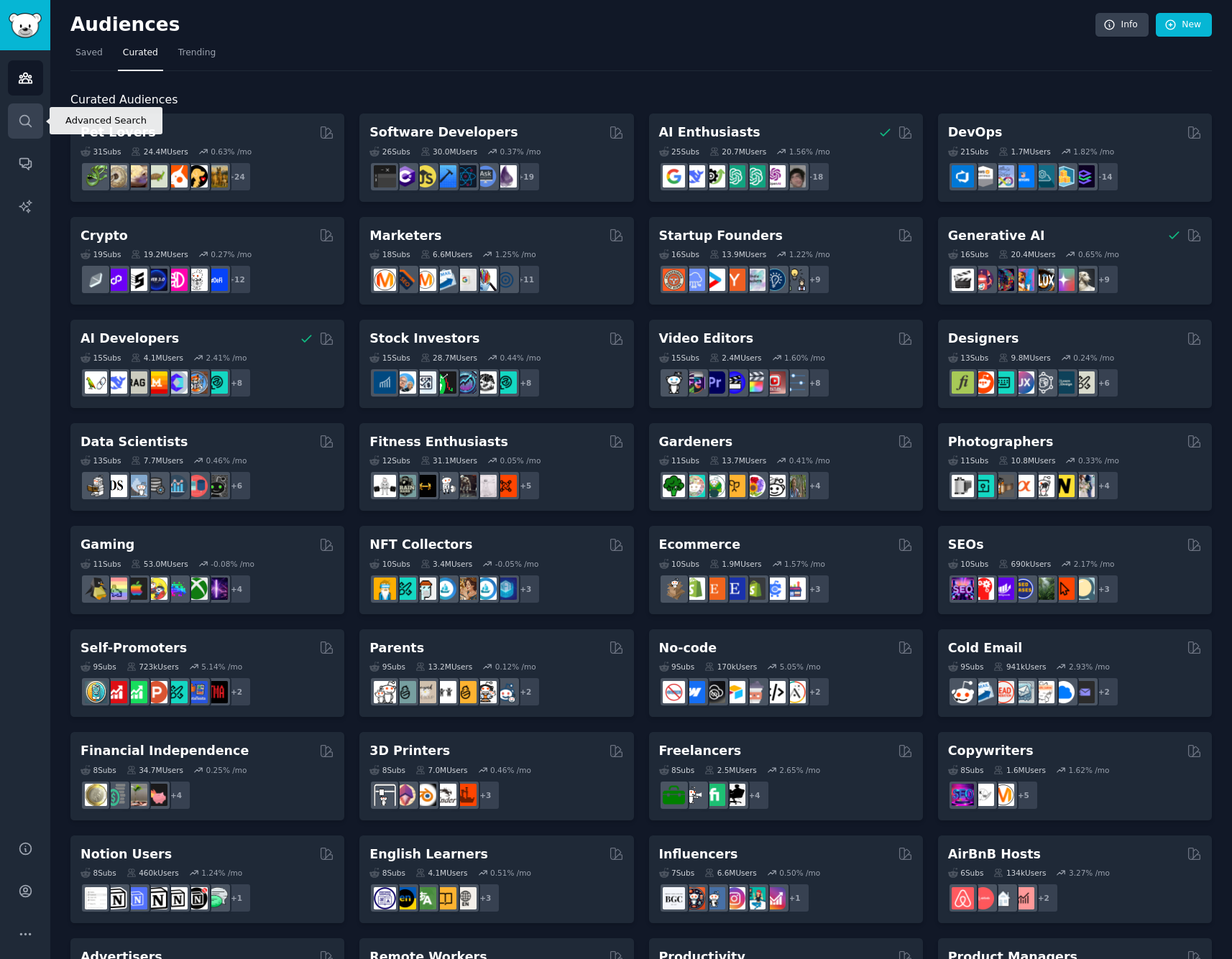
click at [24, 116] on icon "Sidebar" at bounding box center [25, 121] width 15 height 15
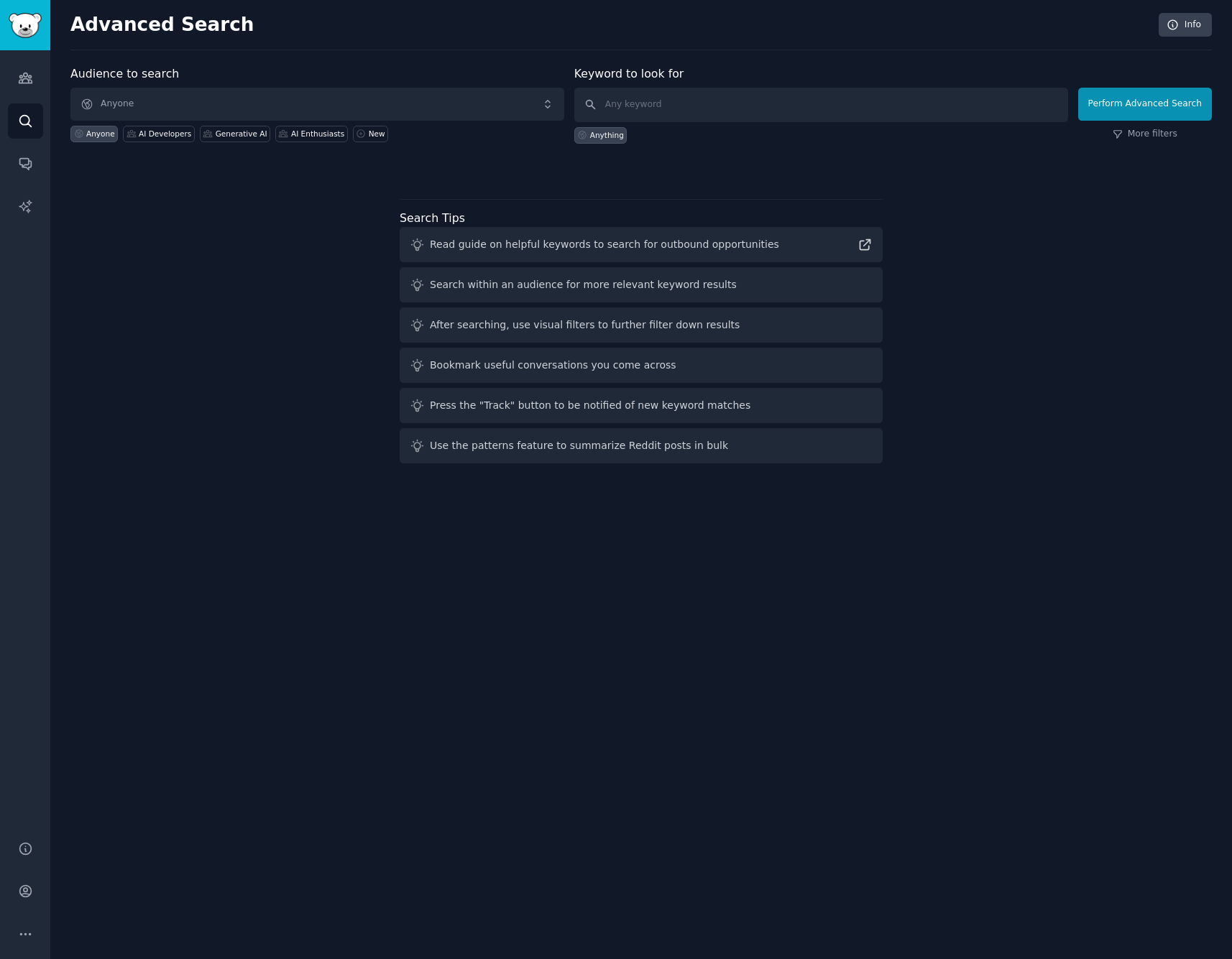
click at [299, 102] on span "Anyone" at bounding box center [317, 103] width 494 height 33
type input "Vibe"
click at [1147, 103] on button "Perform Advanced Search" at bounding box center [1145, 103] width 134 height 33
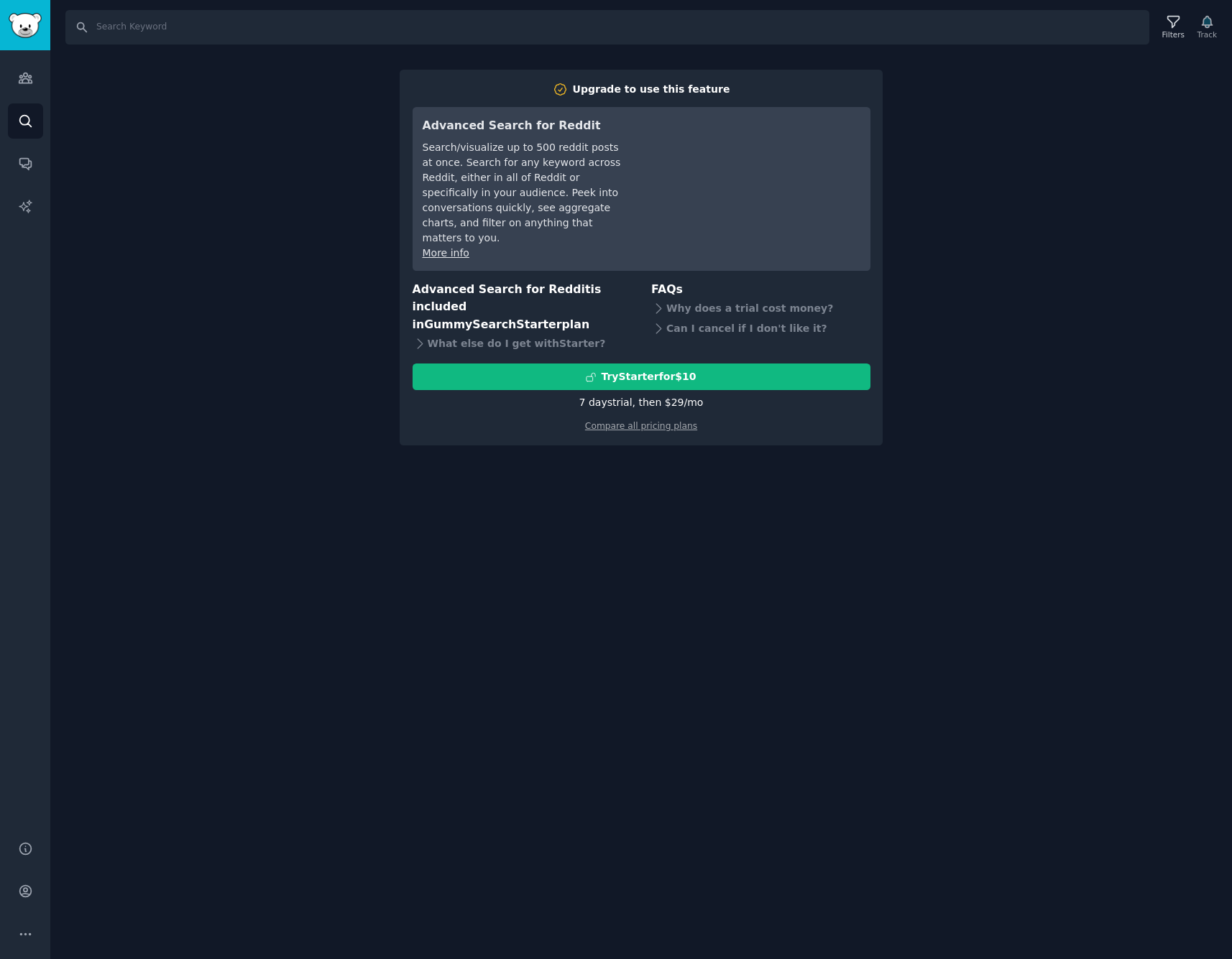
drag, startPoint x: 155, startPoint y: 139, endPoint x: 143, endPoint y: 131, distance: 14.4
click at [152, 138] on div "Search Filters Track Upgrade to use this feature Advanced Search for Reddit Sea…" at bounding box center [641, 479] width 1182 height 959
click at [40, 87] on link "Audiences" at bounding box center [26, 78] width 35 height 35
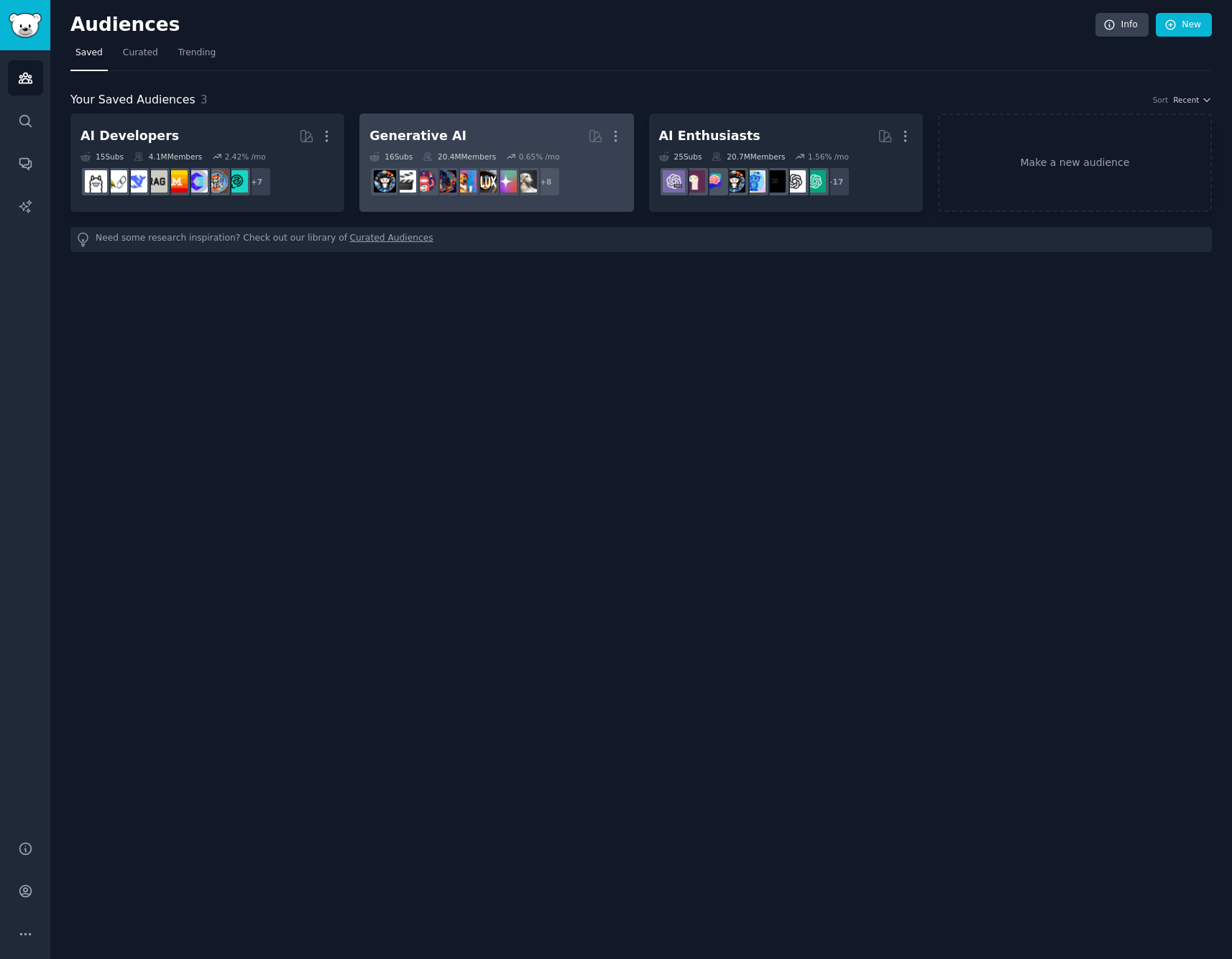
click at [514, 133] on h2 "Generative AI Curated by GummySearch More" at bounding box center [496, 135] width 254 height 25
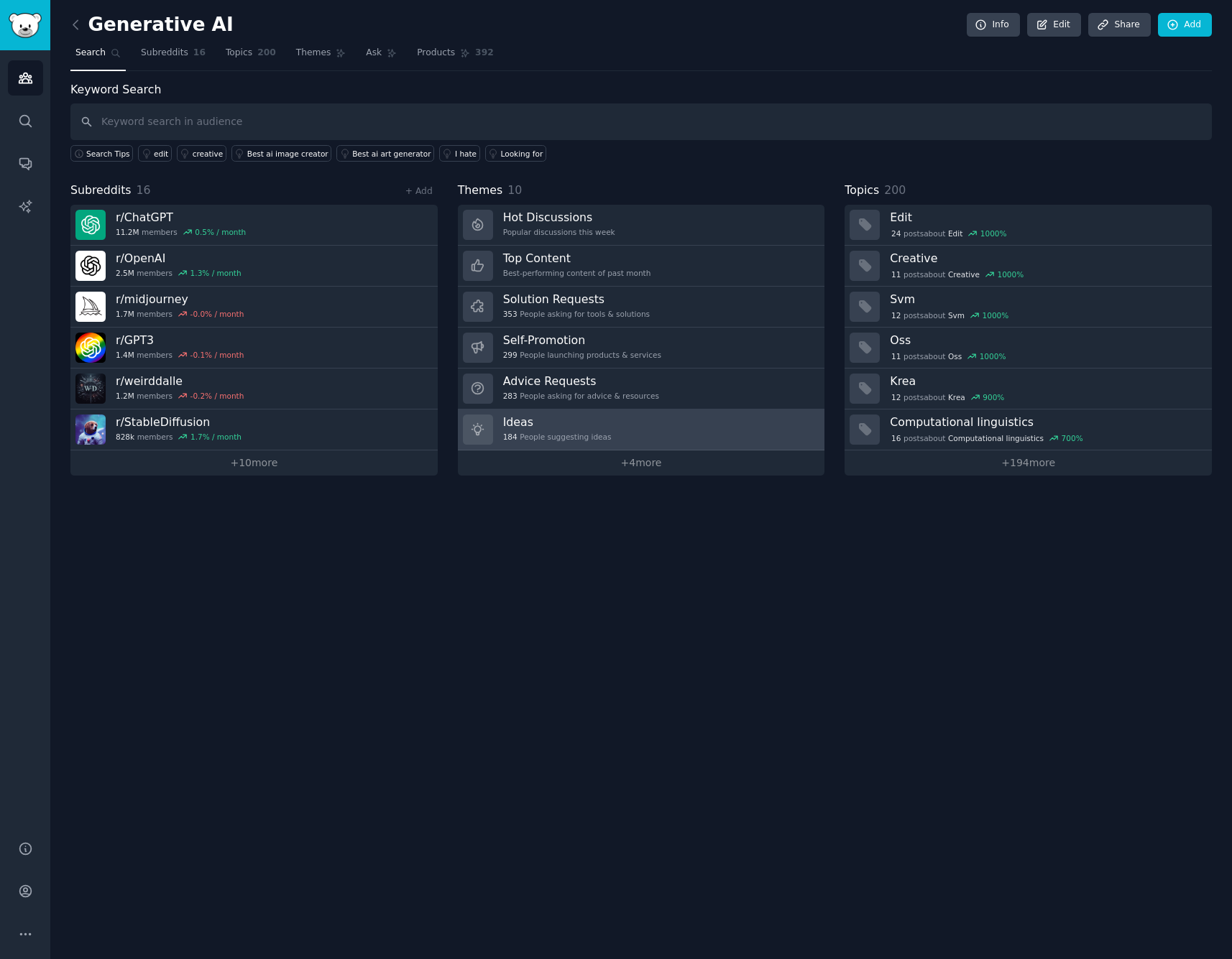
click at [672, 421] on link "Ideas 184 People suggesting ideas" at bounding box center [641, 429] width 367 height 41
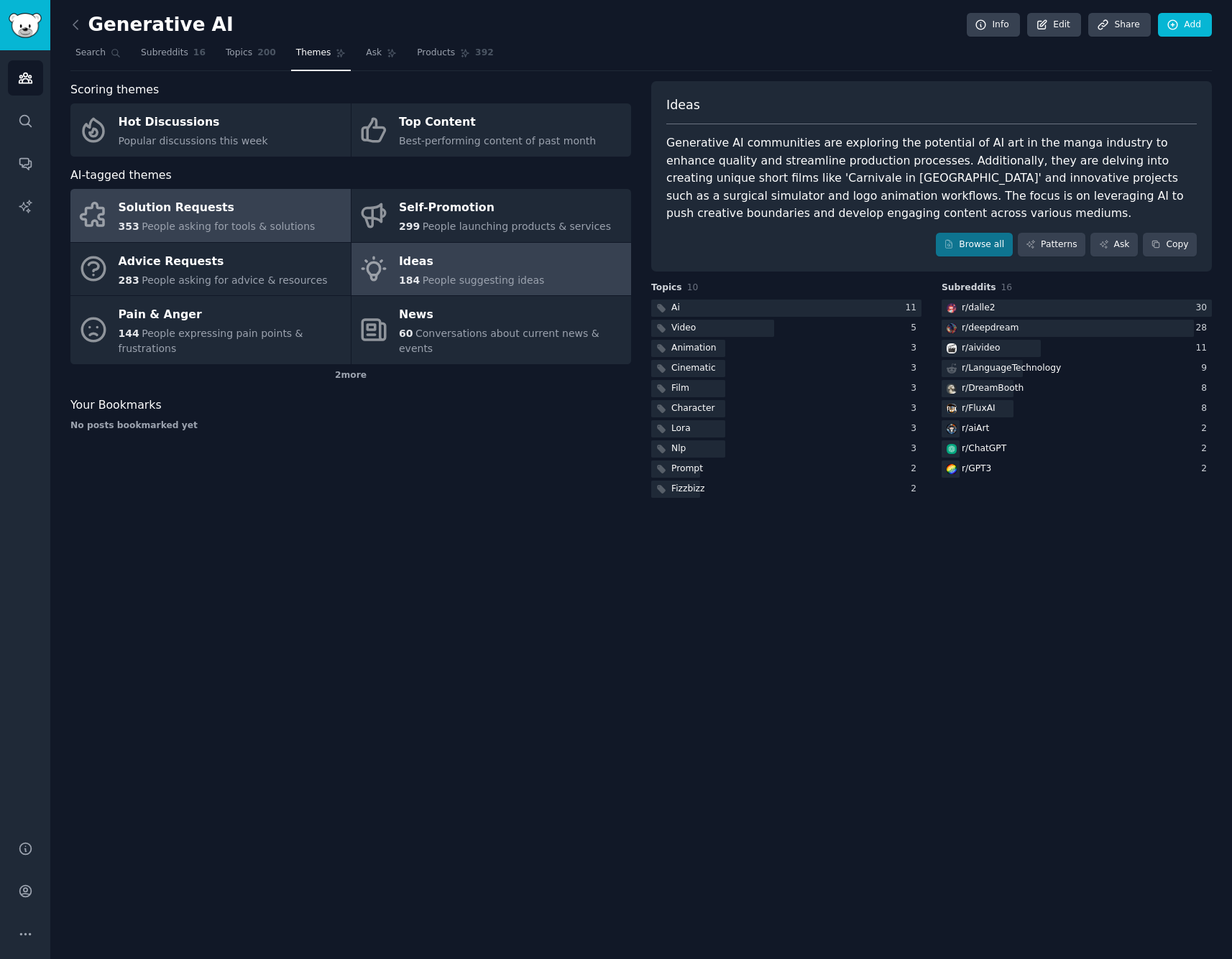
click at [250, 215] on div "Solution Requests" at bounding box center [217, 208] width 197 height 23
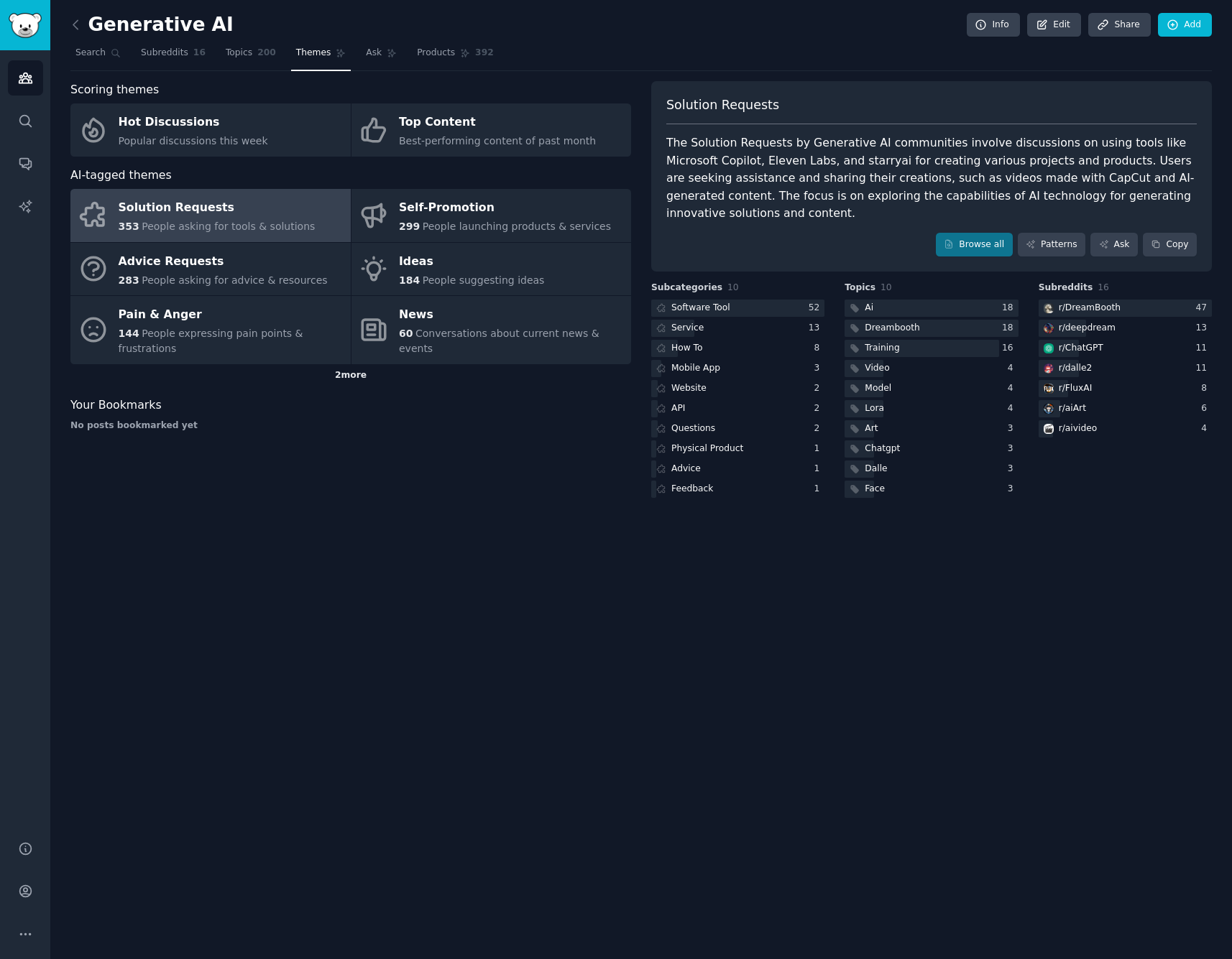
click at [364, 378] on div "2 more" at bounding box center [350, 376] width 560 height 23
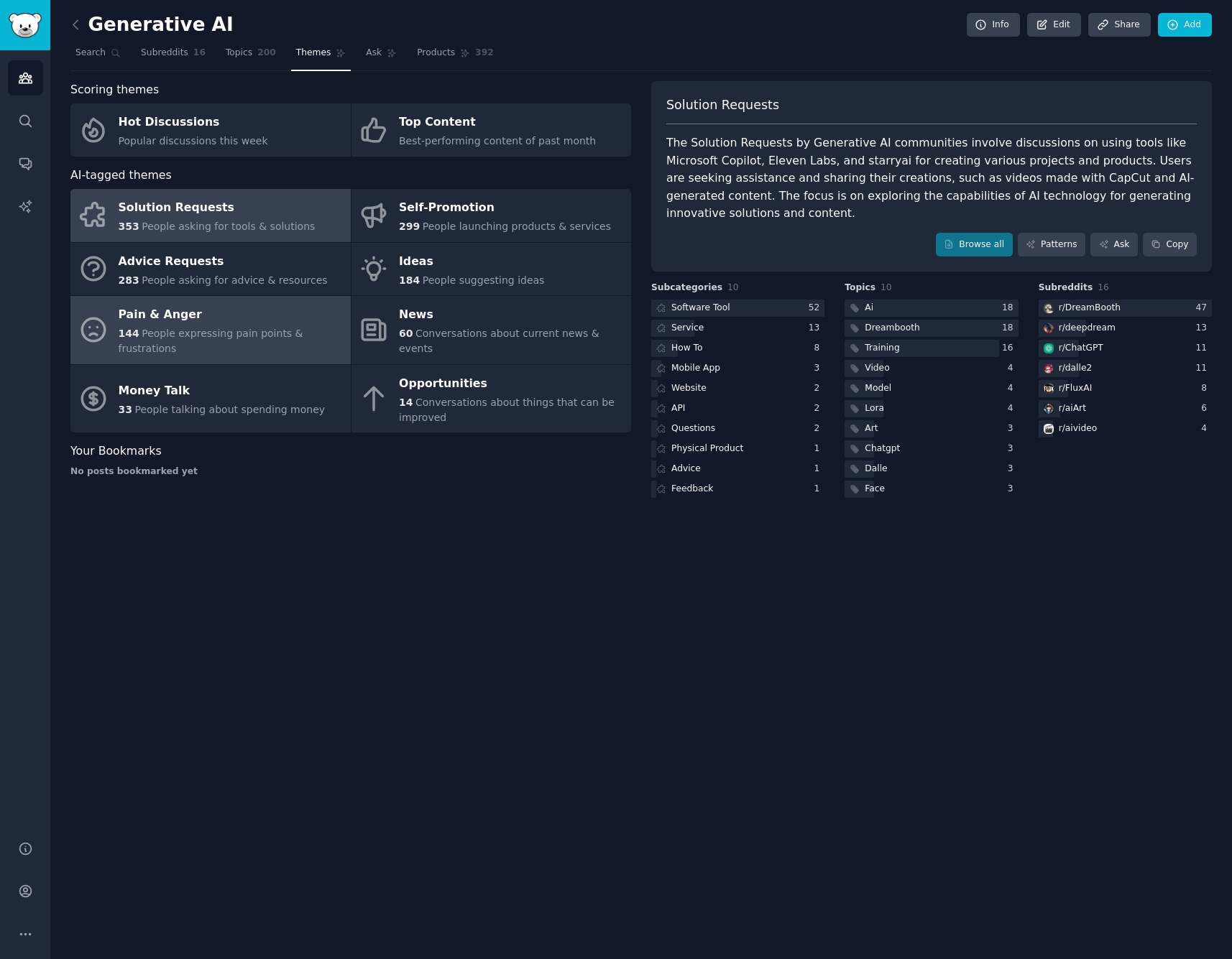
click at [221, 330] on span "People expressing pain points & frustrations" at bounding box center [211, 340] width 184 height 26
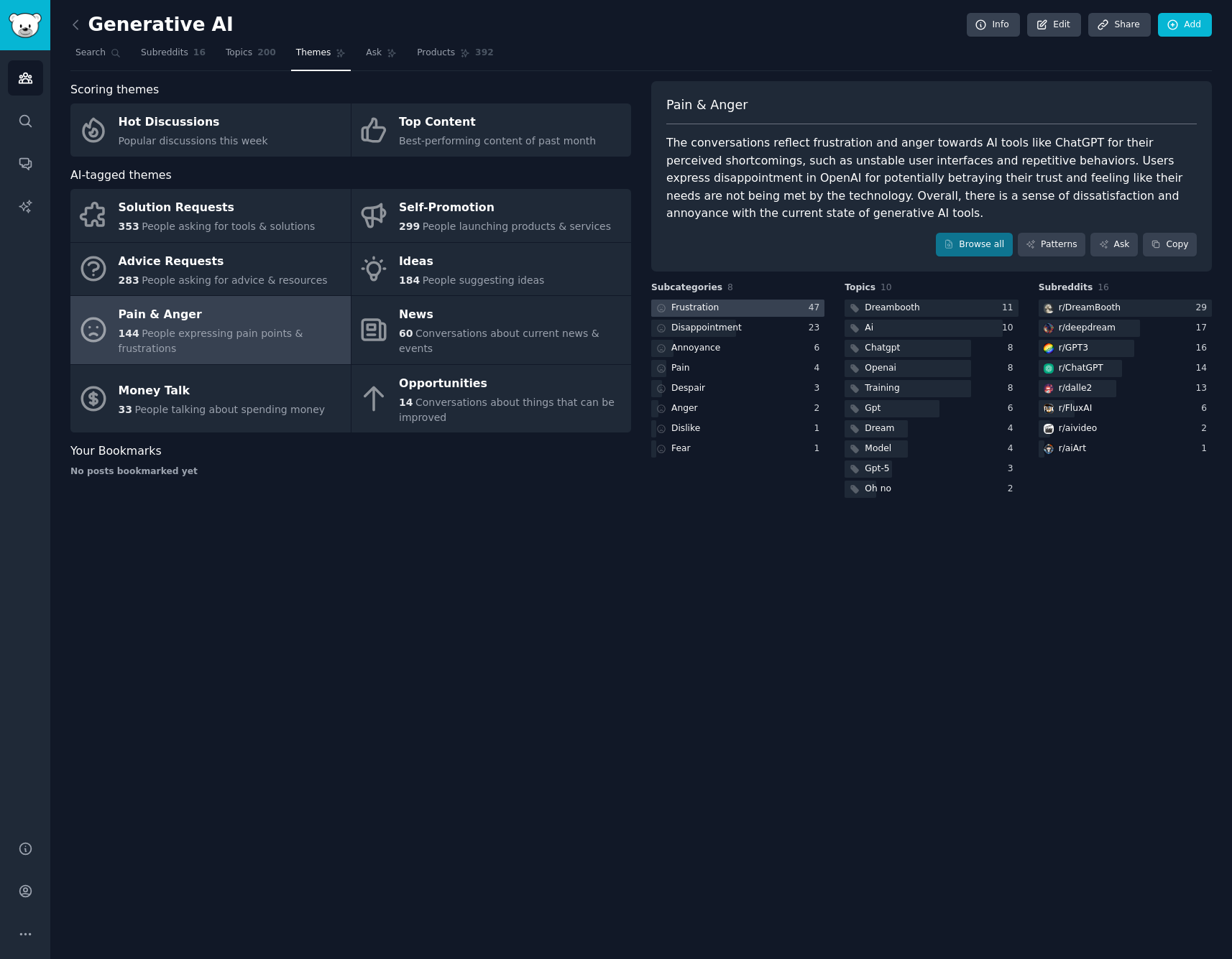
click at [726, 308] on div at bounding box center [737, 308] width 173 height 18
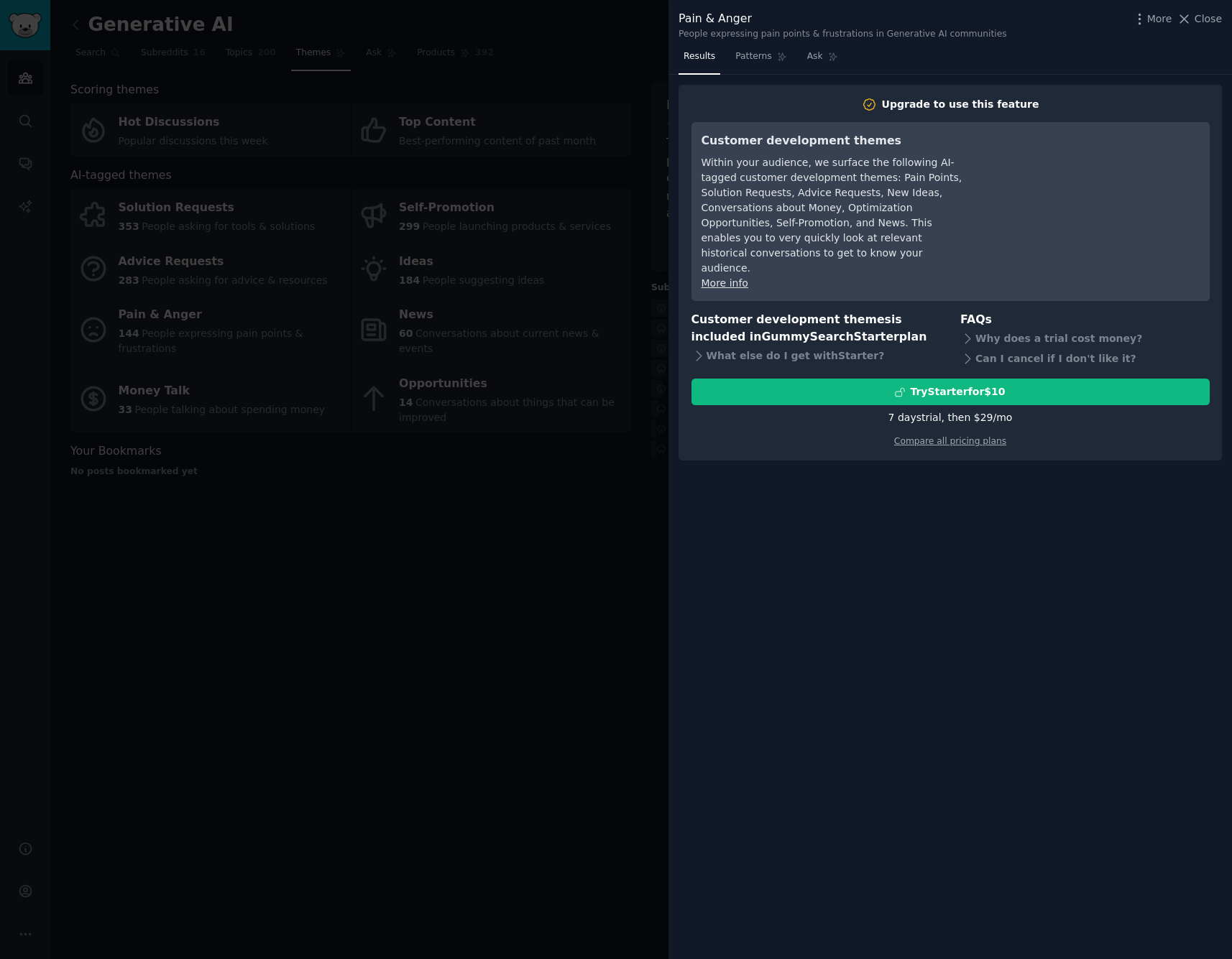
click at [510, 570] on div at bounding box center [616, 479] width 1232 height 959
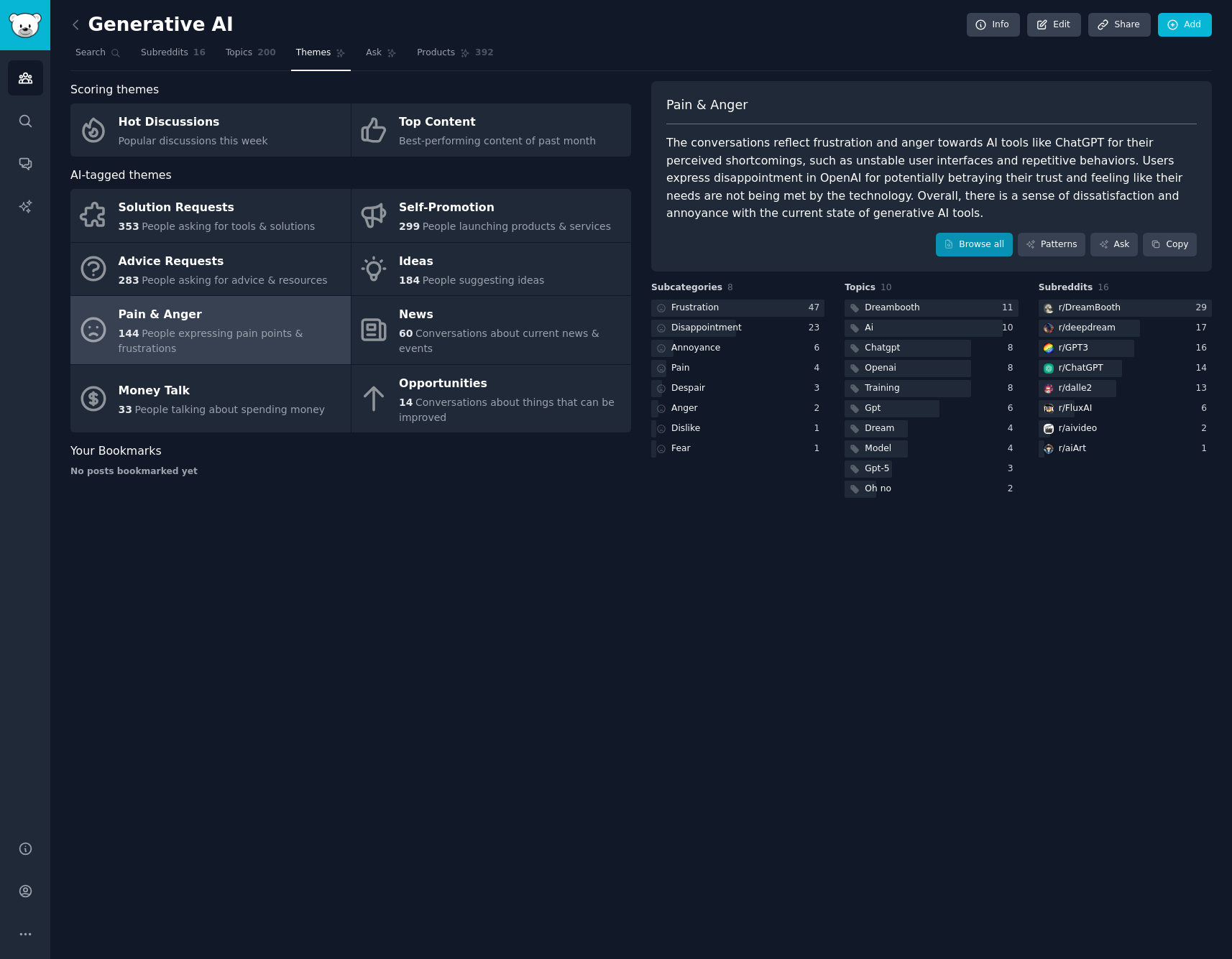
click at [970, 247] on link "Browse all" at bounding box center [974, 245] width 77 height 24
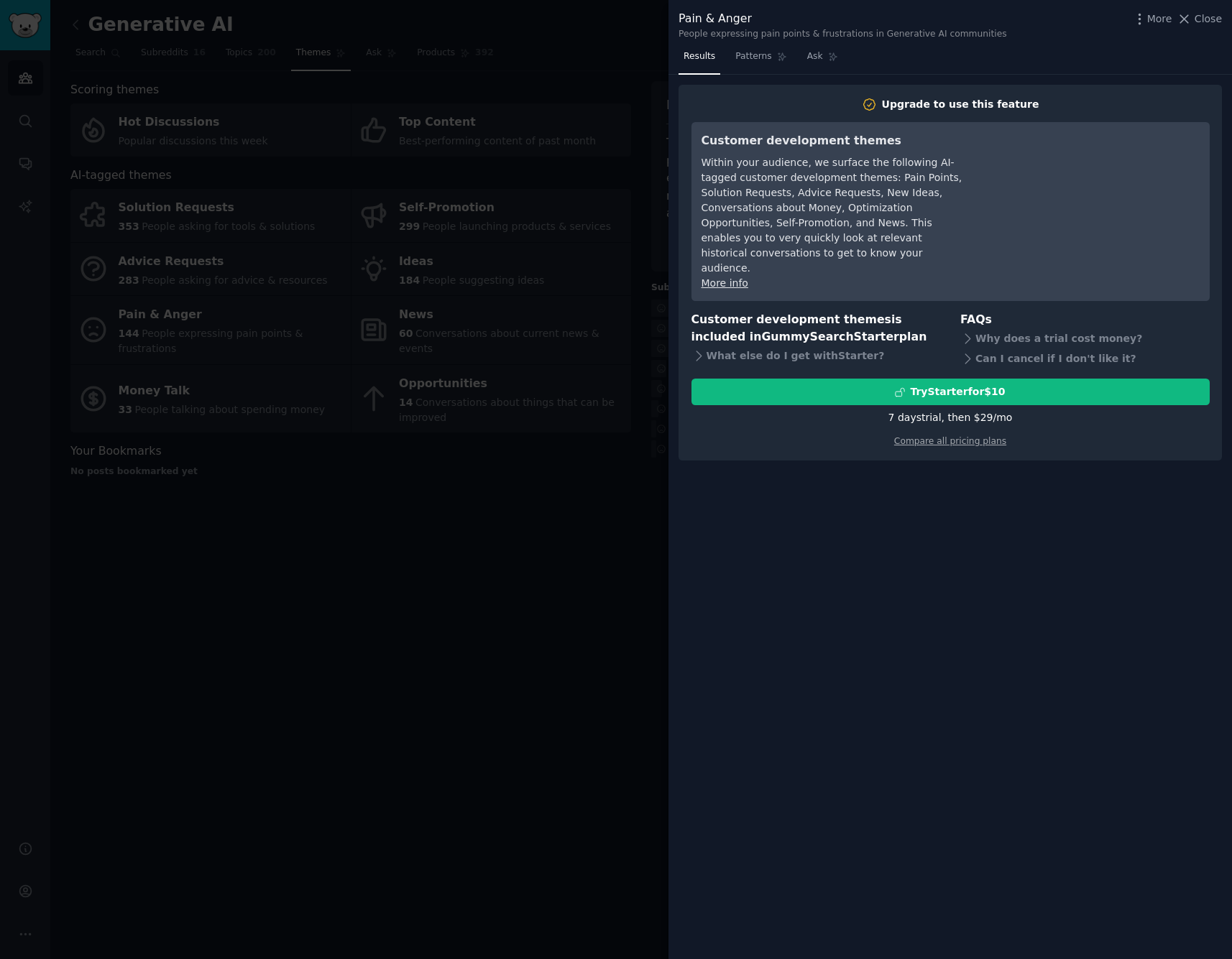
click at [862, 568] on div "Results Patterns Ask Upgrade to use this feature Customer development themes Wi…" at bounding box center [950, 502] width 563 height 913
click at [593, 592] on div at bounding box center [616, 479] width 1232 height 959
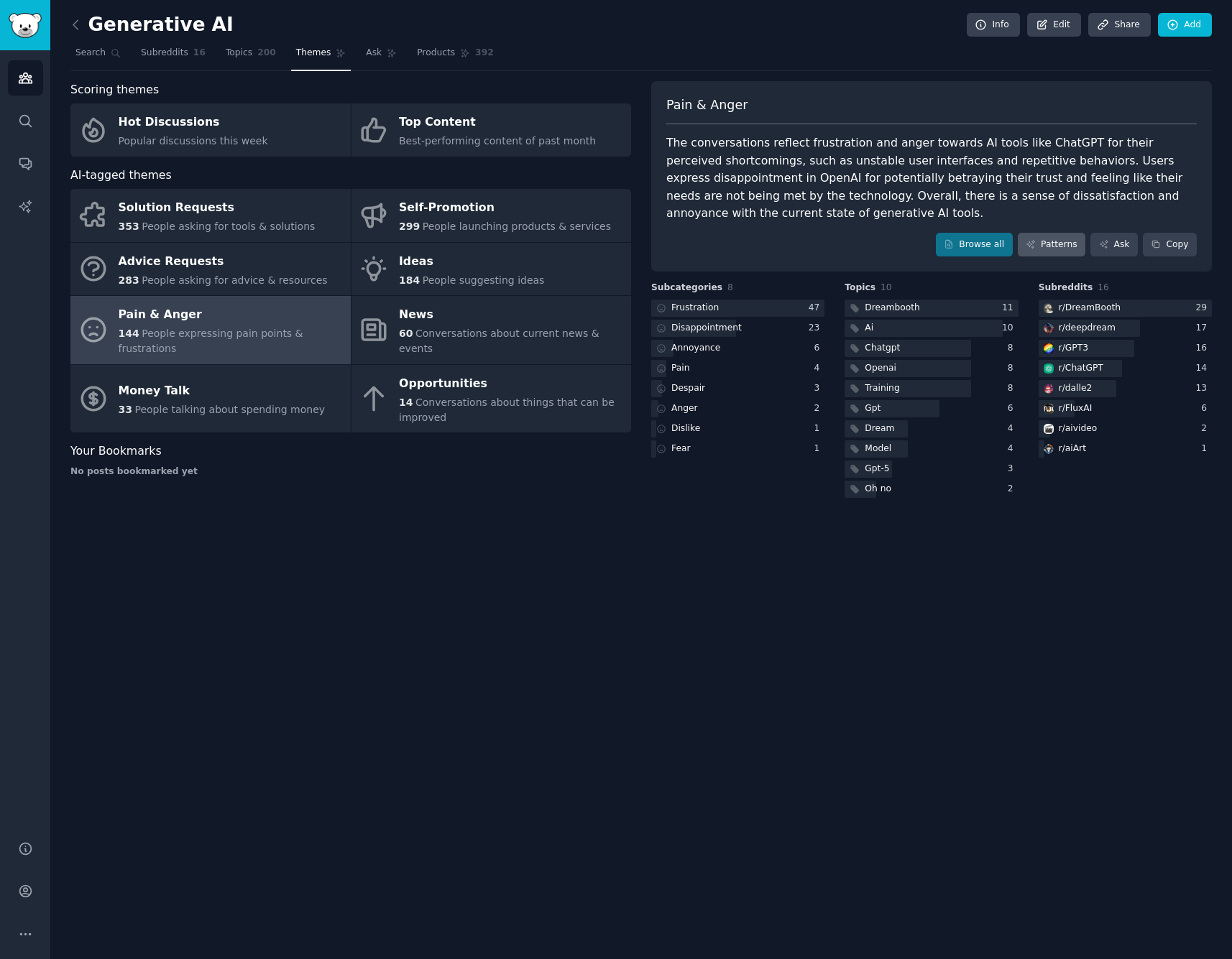
click at [1070, 249] on link "Patterns" at bounding box center [1052, 245] width 67 height 24
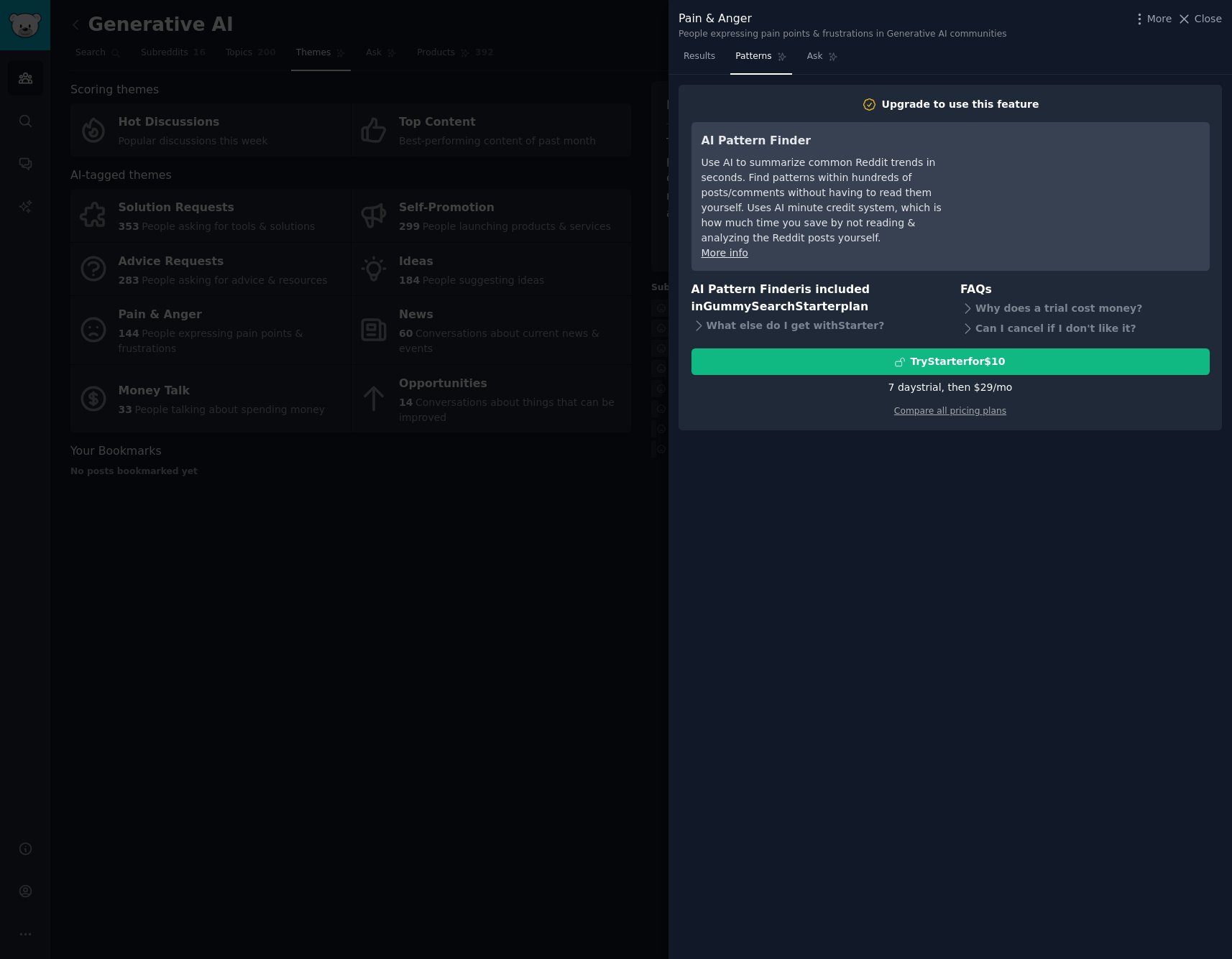
drag, startPoint x: 321, startPoint y: 567, endPoint x: 345, endPoint y: 554, distance: 27.3
click at [321, 567] on div at bounding box center [616, 479] width 1232 height 959
